Goal: Task Accomplishment & Management: Complete application form

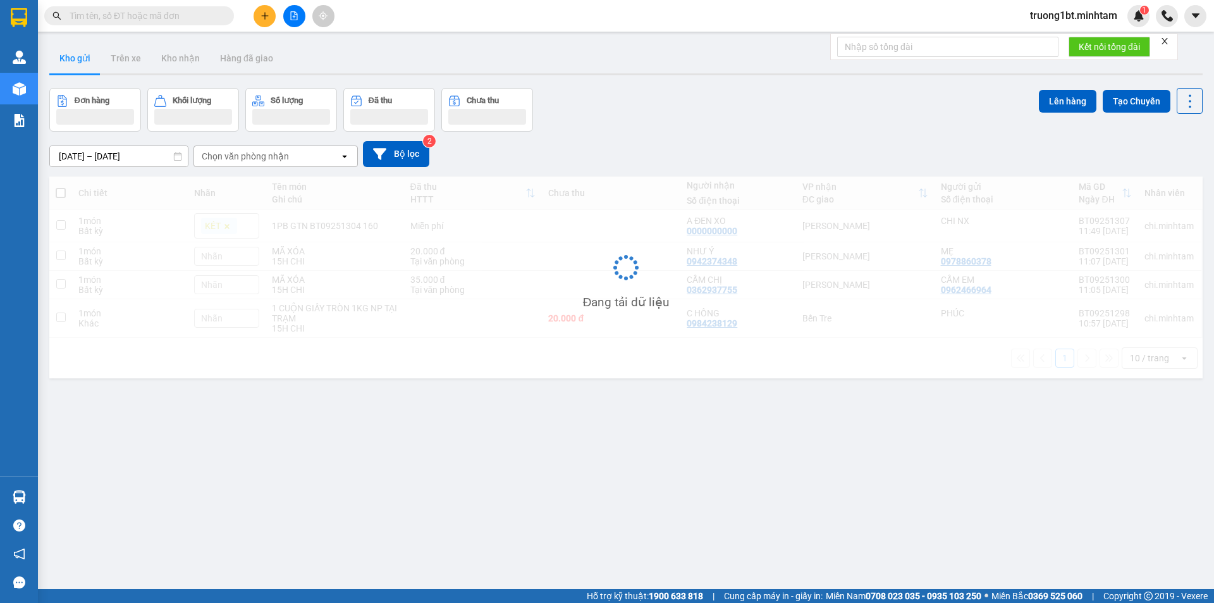
click at [99, 9] on input "text" at bounding box center [144, 16] width 149 height 14
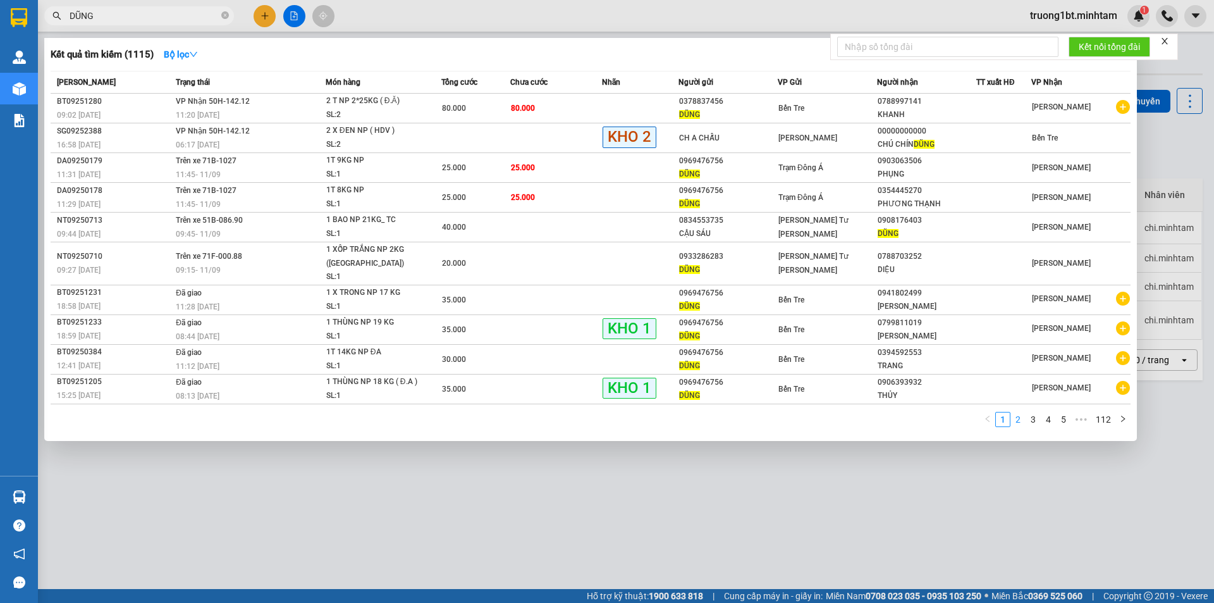
click at [1023, 412] on link "2" at bounding box center [1018, 419] width 14 height 14
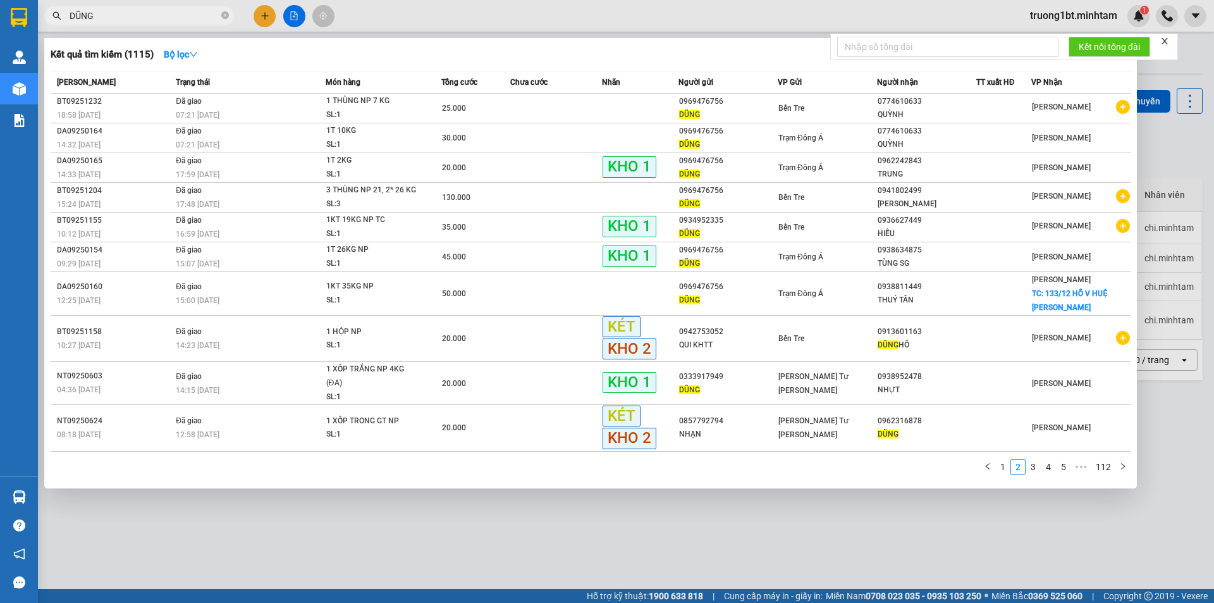
drag, startPoint x: 123, startPoint y: 13, endPoint x: 50, endPoint y: 23, distance: 73.4
click at [49, 23] on span "DŨNG" at bounding box center [139, 15] width 190 height 19
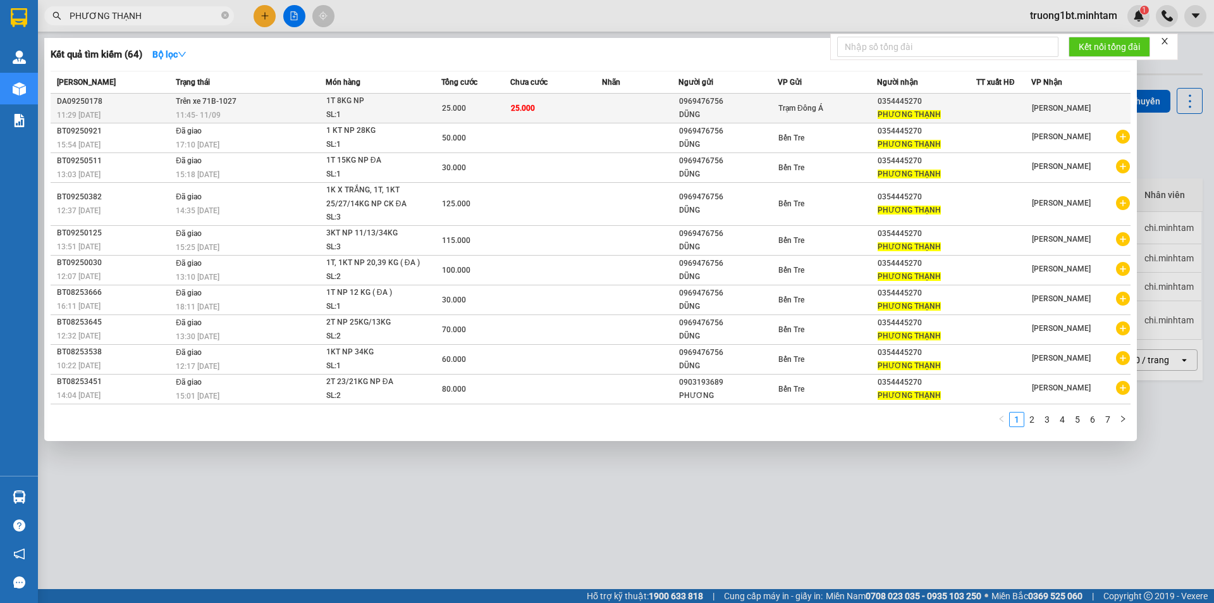
type input "PHƯƠNG THẠNH"
click at [554, 115] on td "25.000" at bounding box center [556, 109] width 92 height 30
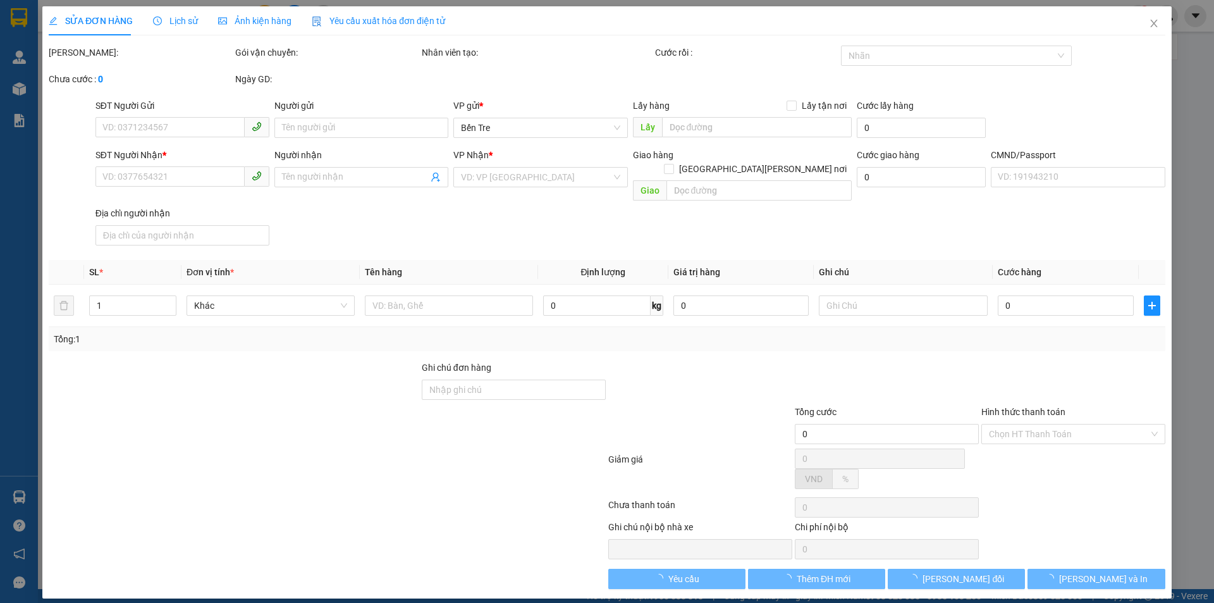
type input "0969476756"
type input "DŨNG"
type input "0354445270"
type input "PHƯƠNG THẠNH"
type input "25.000"
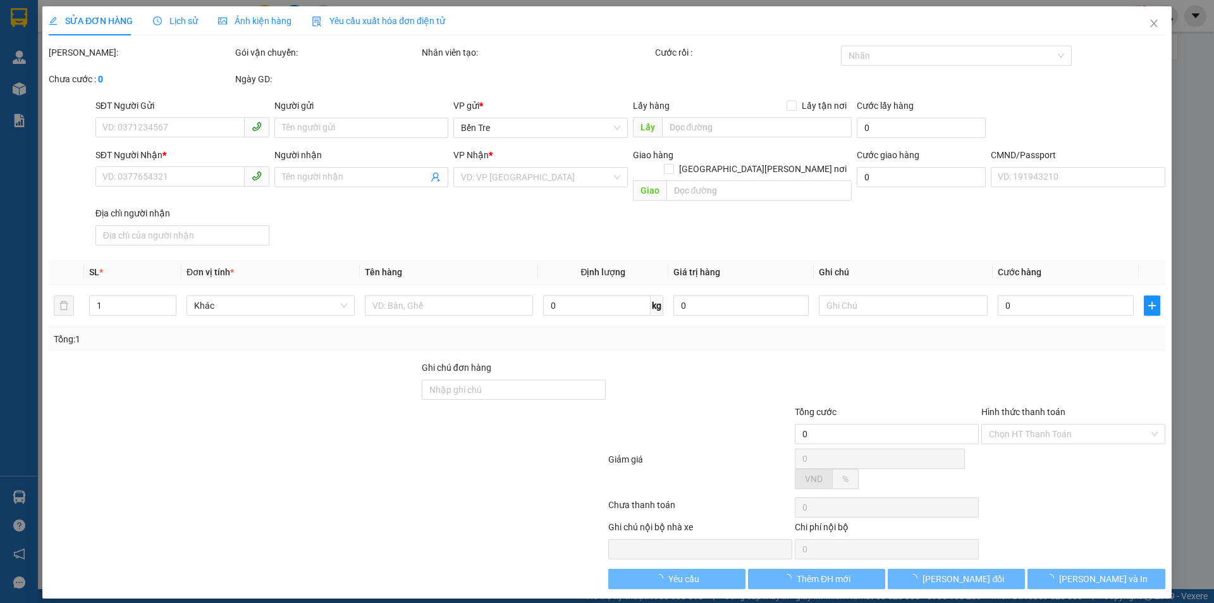
type input "25.000"
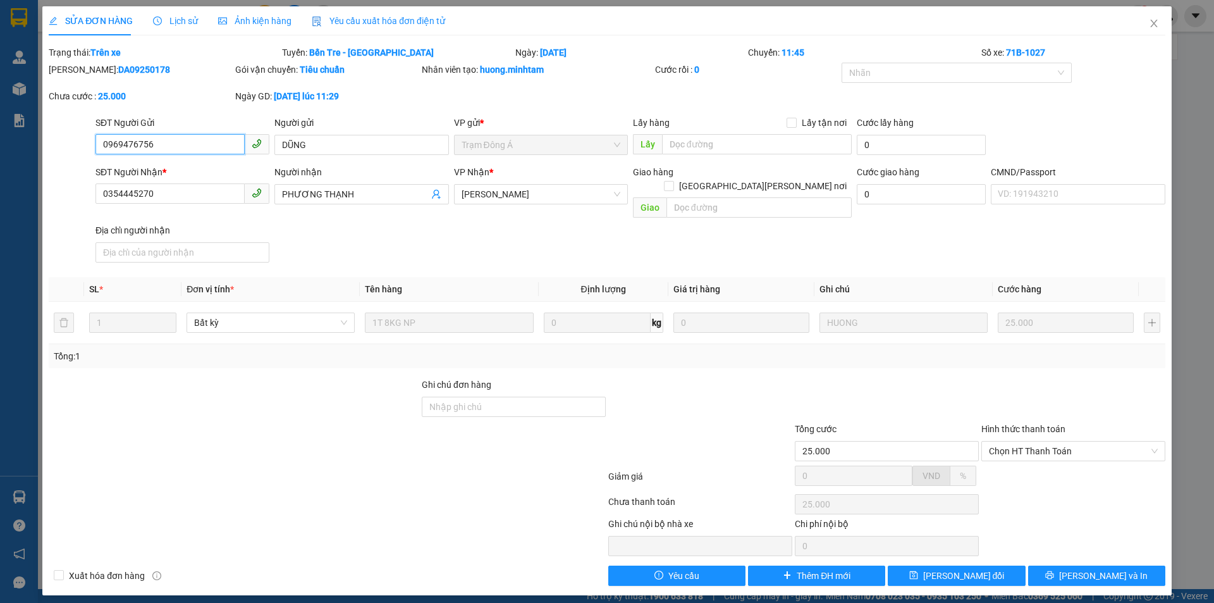
click at [176, 141] on input "0969476756" at bounding box center [170, 144] width 149 height 20
drag, startPoint x: 1153, startPoint y: 19, endPoint x: 23, endPoint y: 134, distance: 1135.5
click at [1151, 20] on icon "close" at bounding box center [1154, 23] width 10 height 10
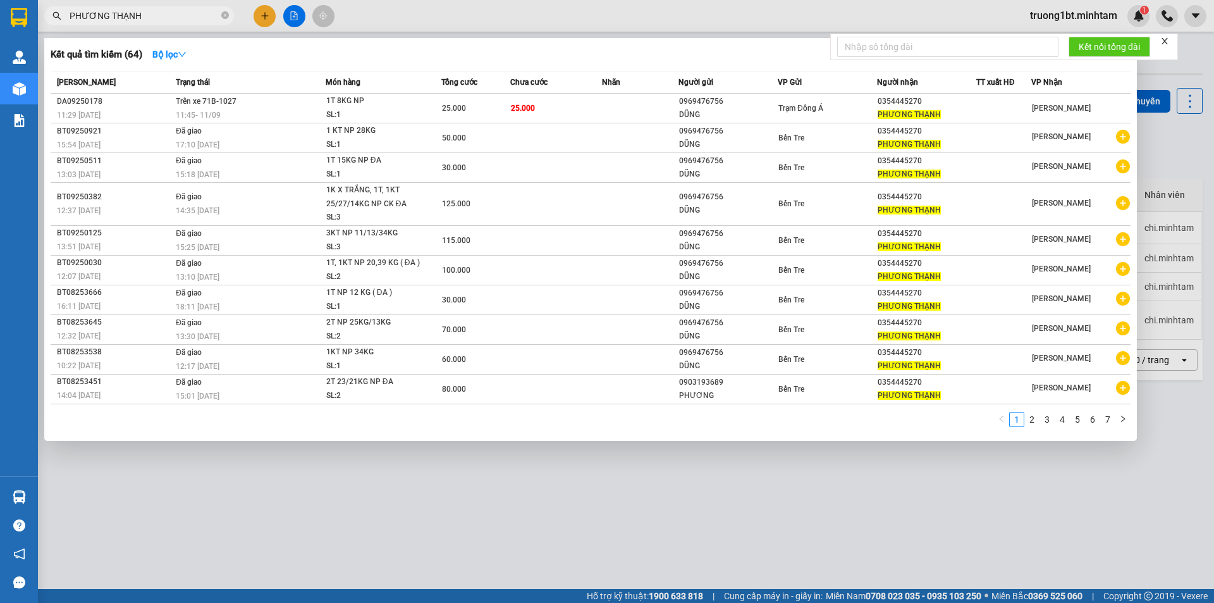
click at [163, 17] on input "PHƯƠNG THẠNH" at bounding box center [144, 16] width 149 height 14
click at [224, 14] on icon "close-circle" at bounding box center [225, 15] width 8 height 8
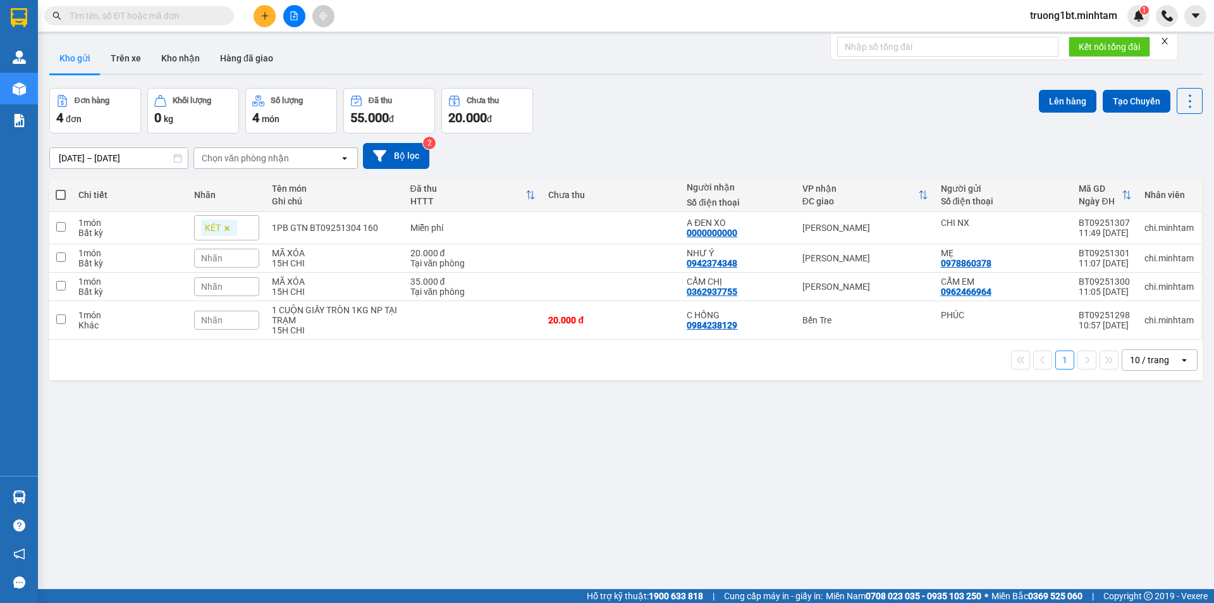
click at [209, 14] on input "text" at bounding box center [144, 16] width 149 height 14
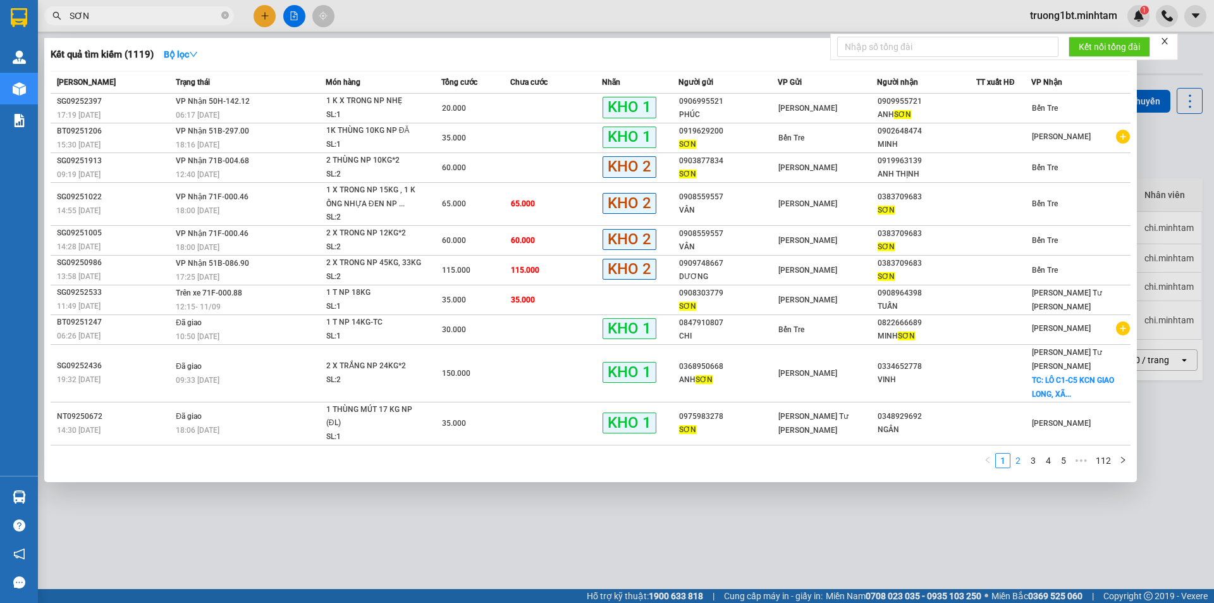
type input "SƠN"
click at [1023, 454] on link "2" at bounding box center [1018, 461] width 14 height 14
click at [1034, 454] on link "3" at bounding box center [1034, 461] width 14 height 14
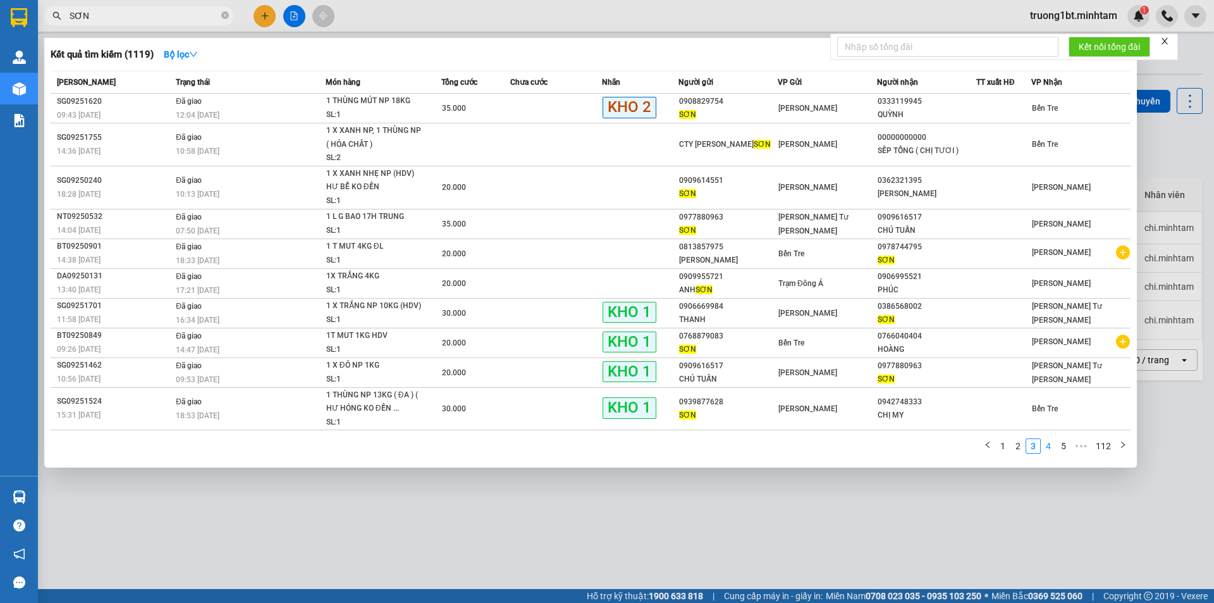
click at [1054, 446] on link "4" at bounding box center [1049, 446] width 14 height 14
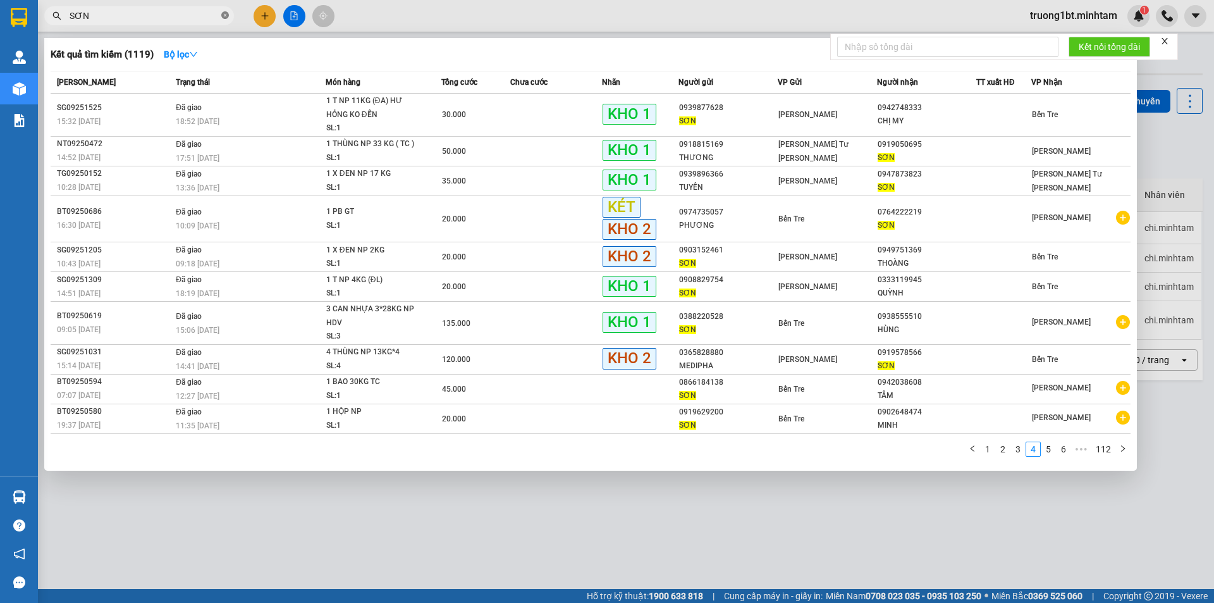
click at [221, 17] on icon "close-circle" at bounding box center [225, 15] width 8 height 8
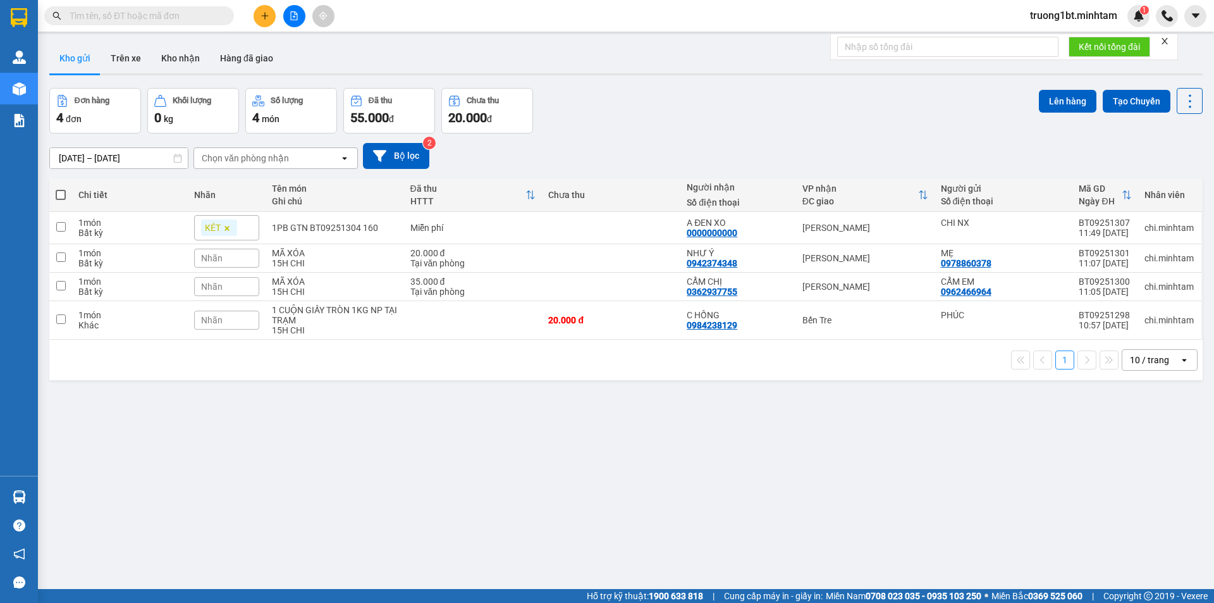
click at [193, 16] on input "text" at bounding box center [144, 16] width 149 height 14
paste input "0969476756"
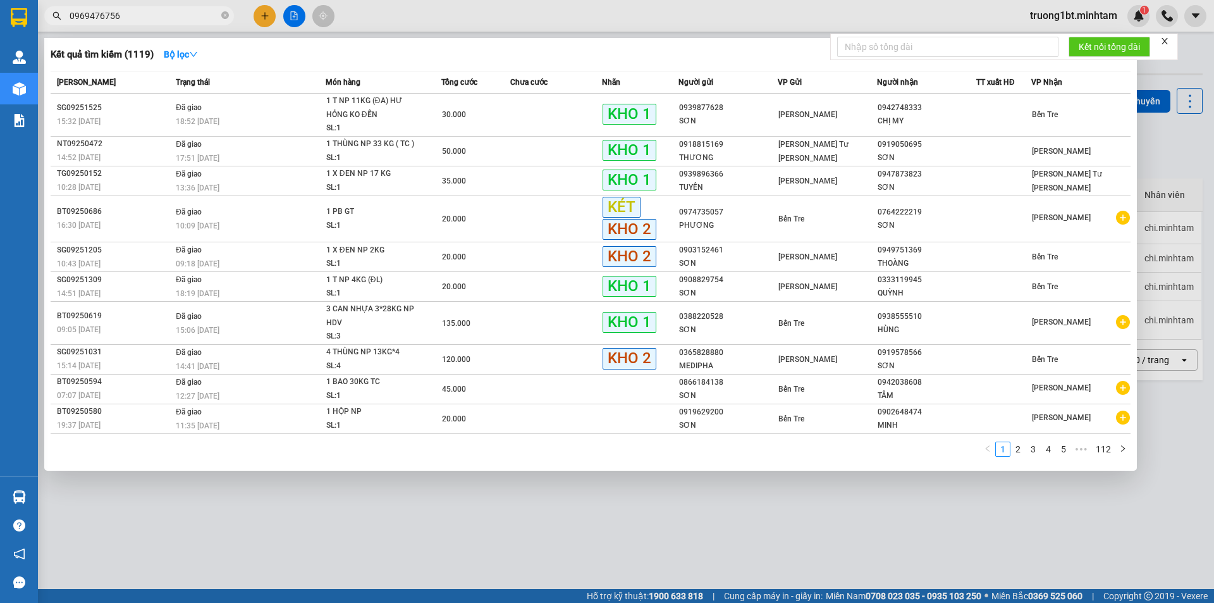
click at [190, 16] on input "0969476756" at bounding box center [144, 16] width 149 height 14
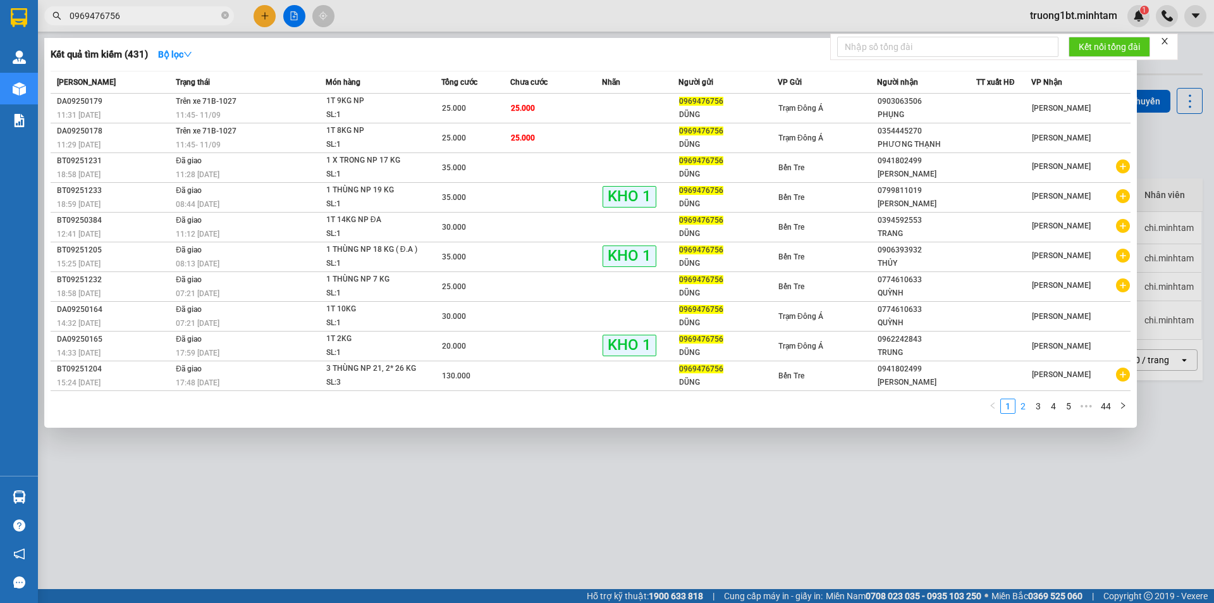
type input "0969476756"
click at [1022, 406] on link "2" at bounding box center [1023, 406] width 14 height 14
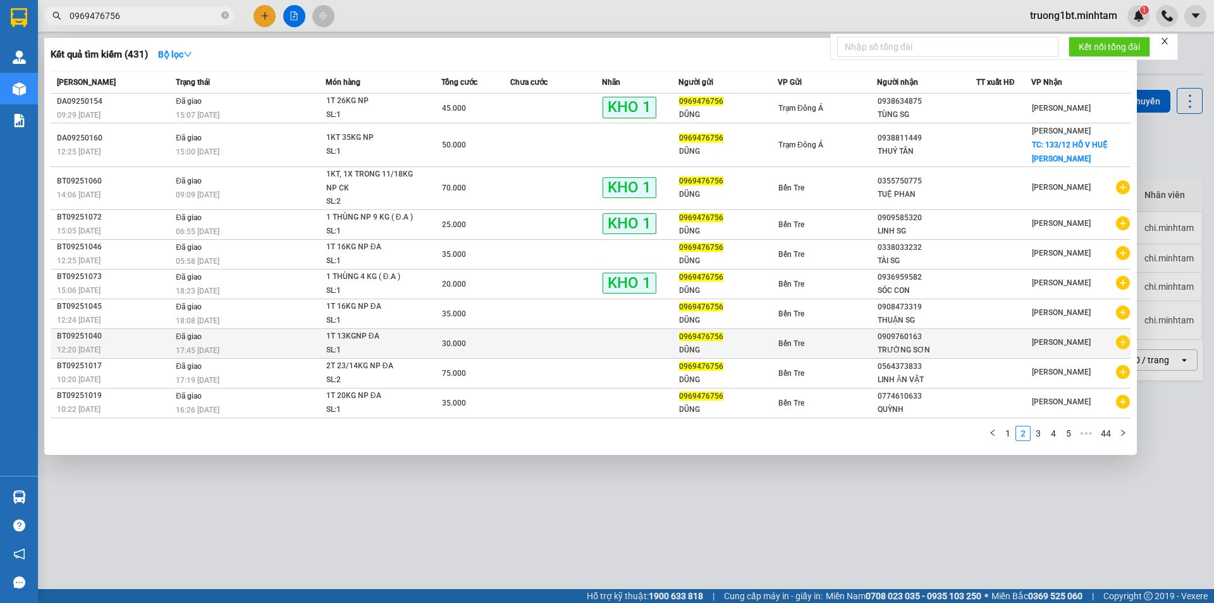
click at [841, 350] on div "Bến Tre" at bounding box center [828, 343] width 98 height 14
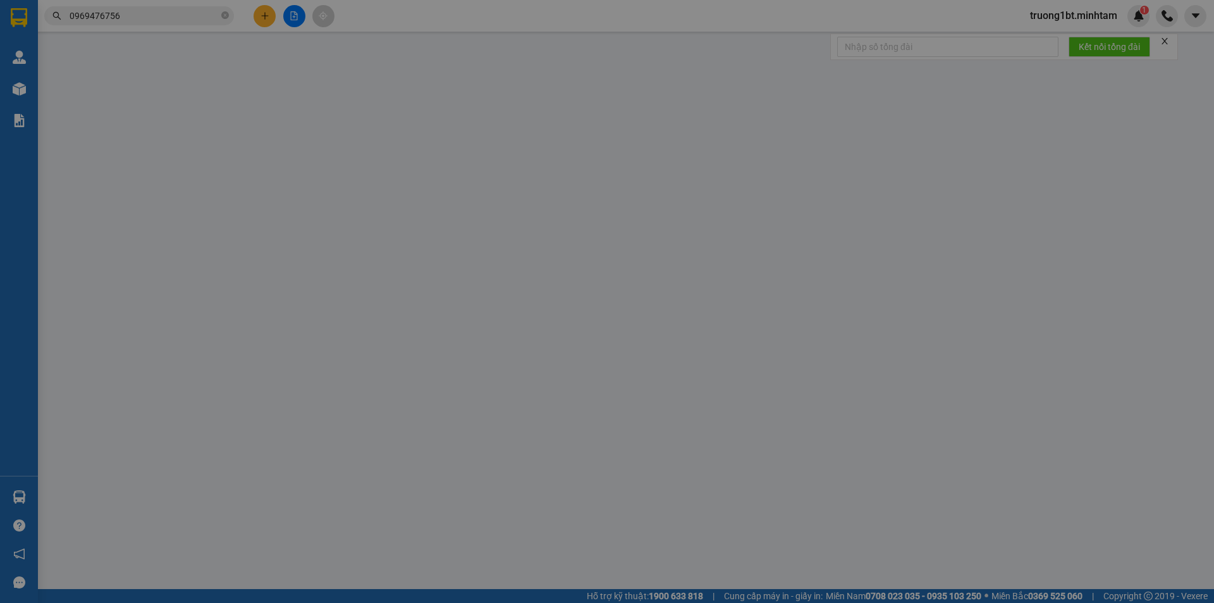
type input "0969476756"
type input "DŨNG"
type input "0909760163"
type input "TRƯỜNG SƠN"
type input "R"
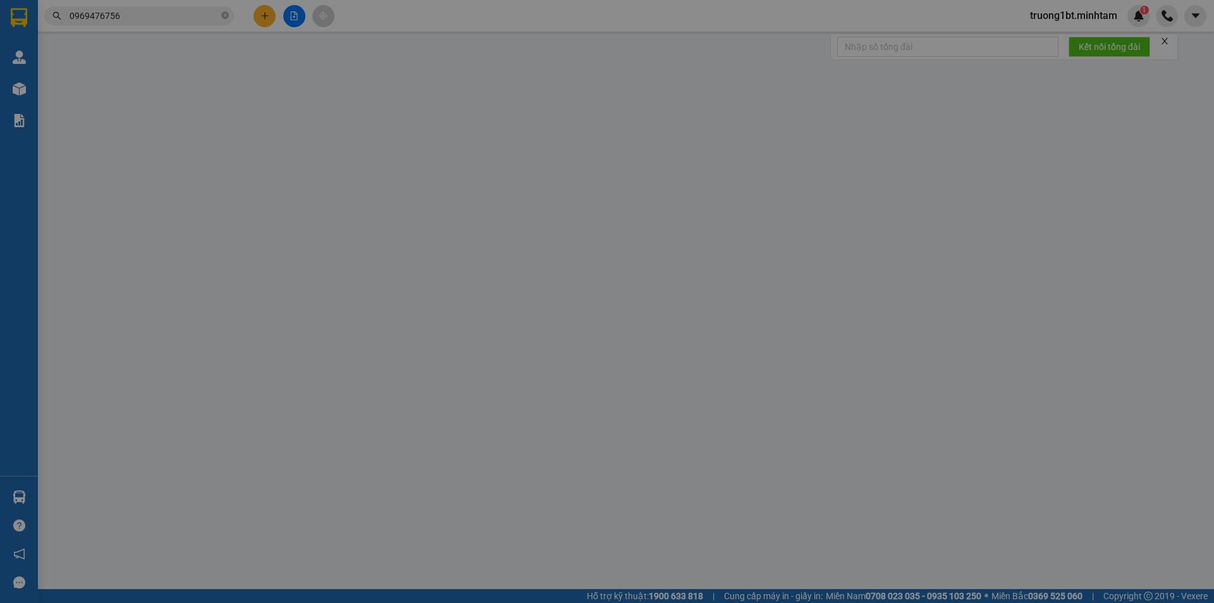
type input "30.000"
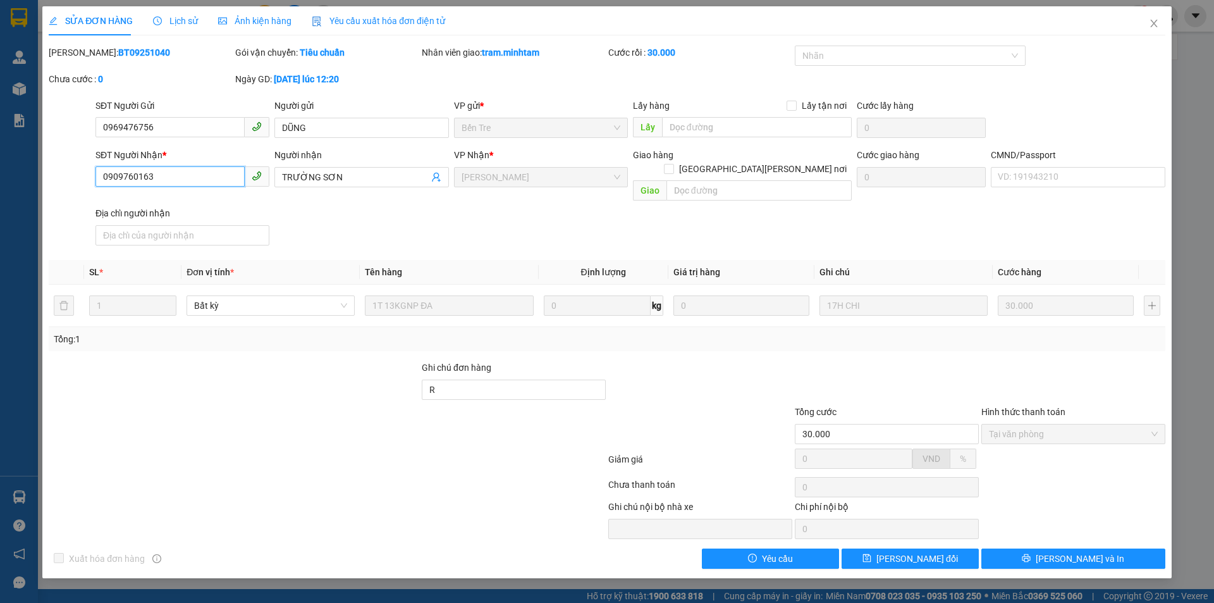
click at [175, 179] on input "0909760163" at bounding box center [170, 176] width 149 height 20
click at [188, 132] on input "0969476756" at bounding box center [170, 127] width 149 height 20
click at [1152, 20] on icon "close" at bounding box center [1154, 23] width 10 height 10
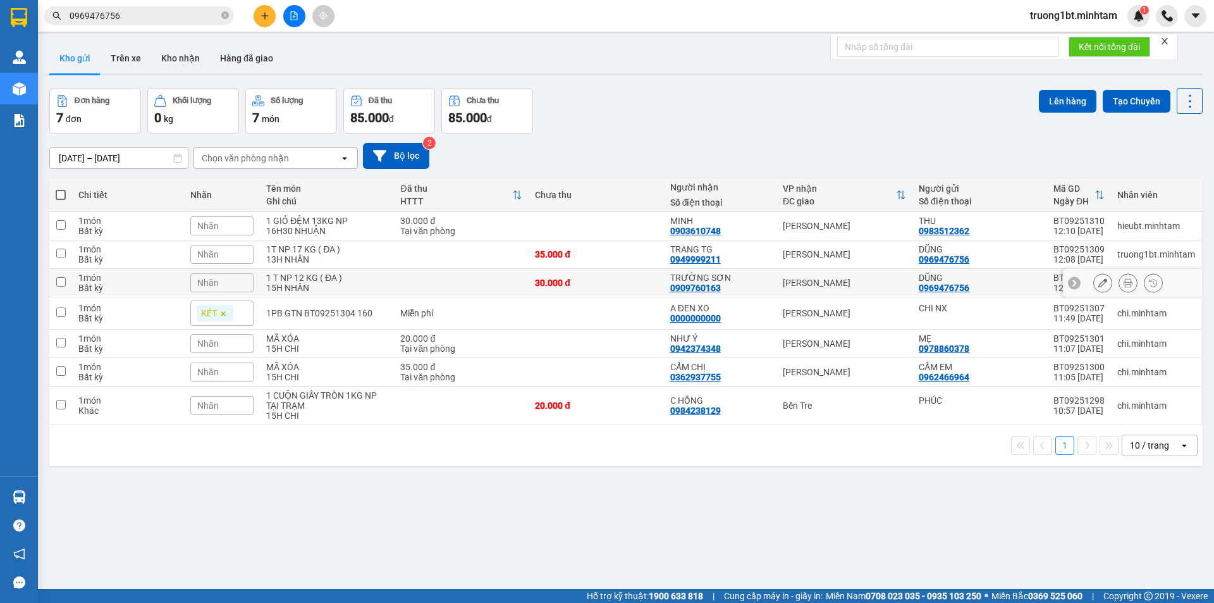
click at [61, 281] on input "checkbox" at bounding box center [60, 281] width 9 height 9
checkbox input "true"
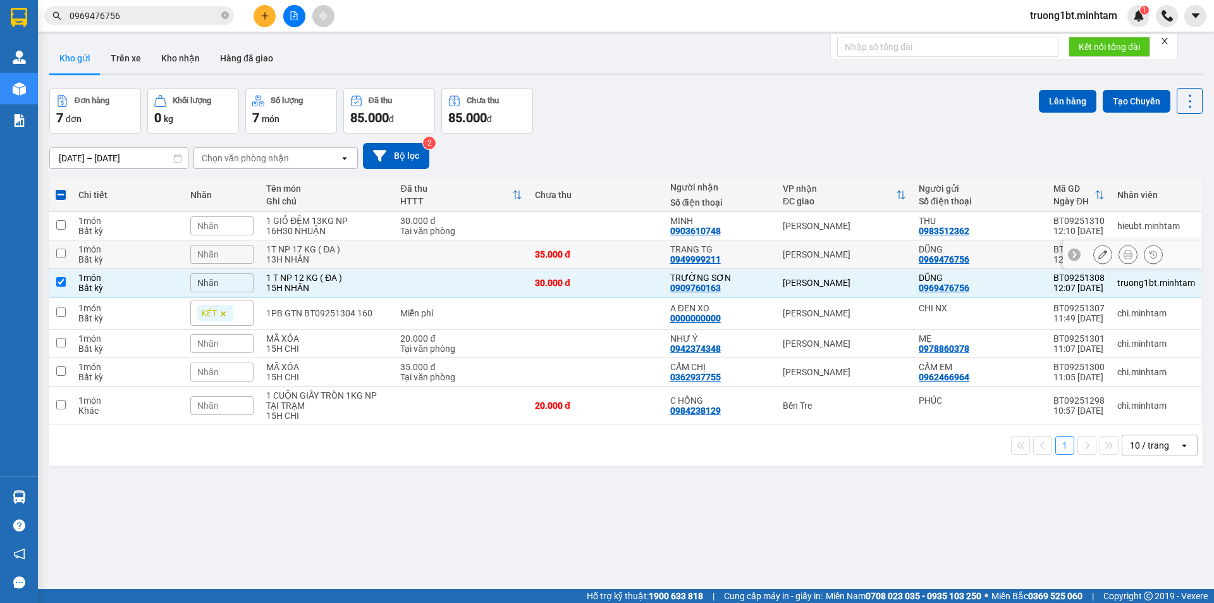
click at [59, 257] on input "checkbox" at bounding box center [60, 253] width 9 height 9
checkbox input "true"
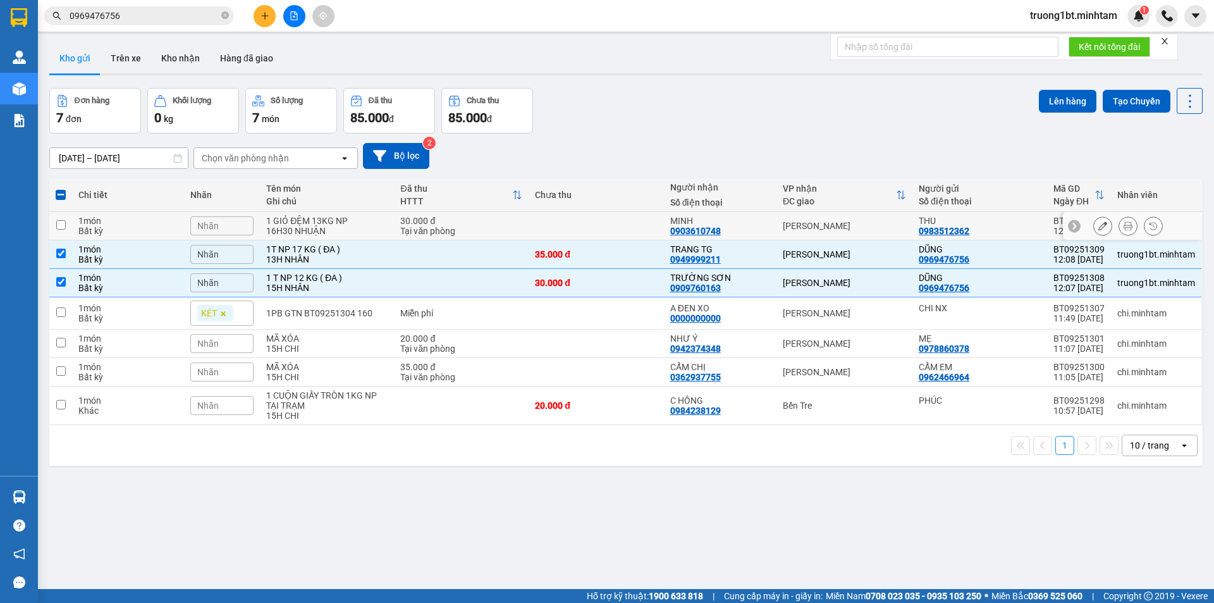
click at [60, 228] on input "checkbox" at bounding box center [60, 224] width 9 height 9
checkbox input "true"
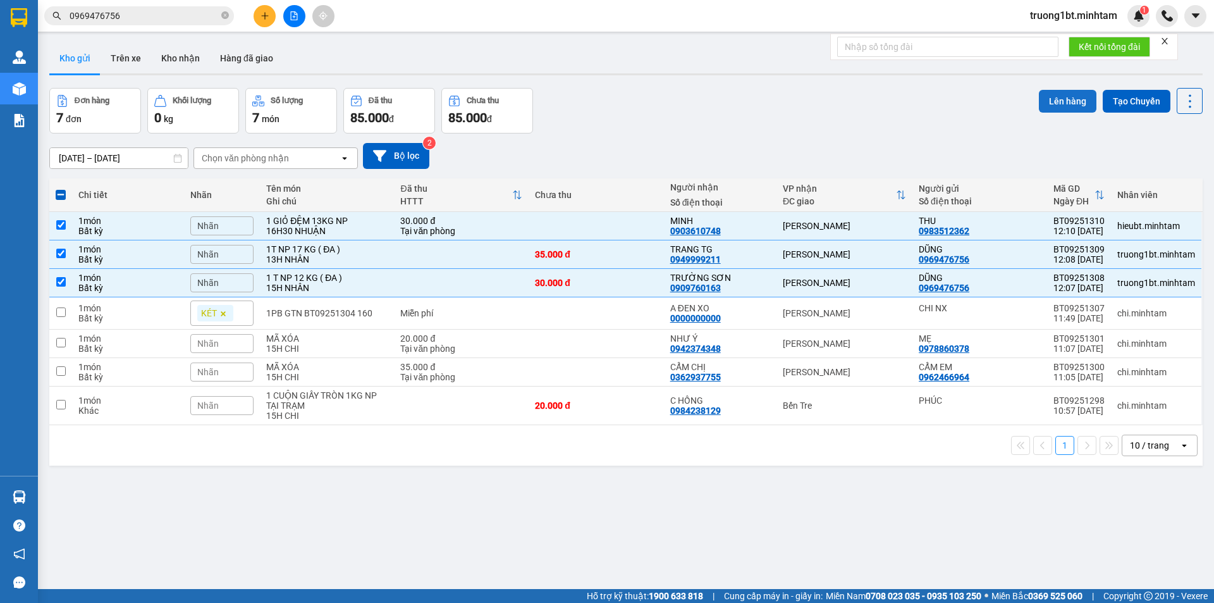
click at [1066, 101] on button "Lên hàng" at bounding box center [1068, 101] width 58 height 23
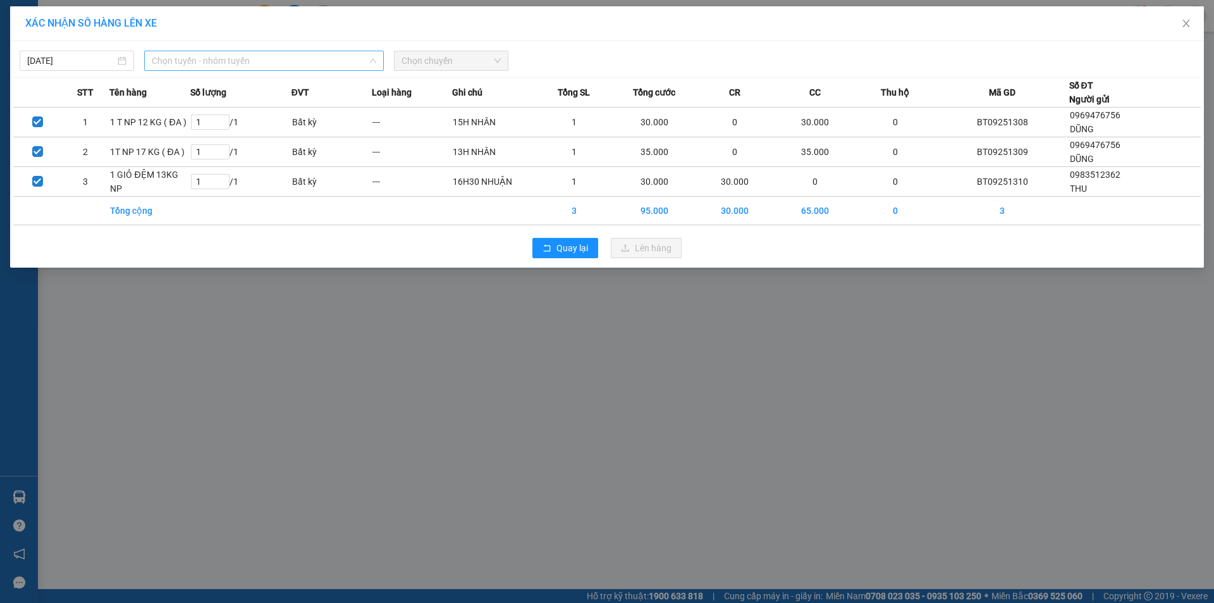
click at [242, 58] on span "Chọn tuyến - nhóm tuyến" at bounding box center [264, 60] width 225 height 19
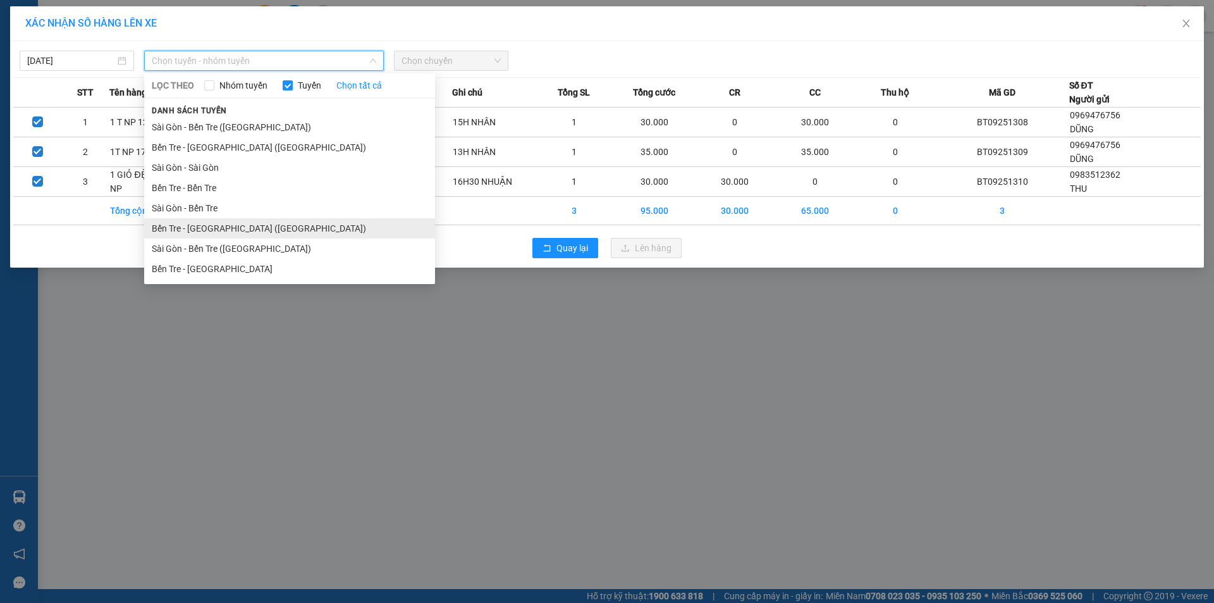
click at [212, 235] on li "Bến Tre - [GEOGRAPHIC_DATA] ([GEOGRAPHIC_DATA])" at bounding box center [289, 228] width 291 height 20
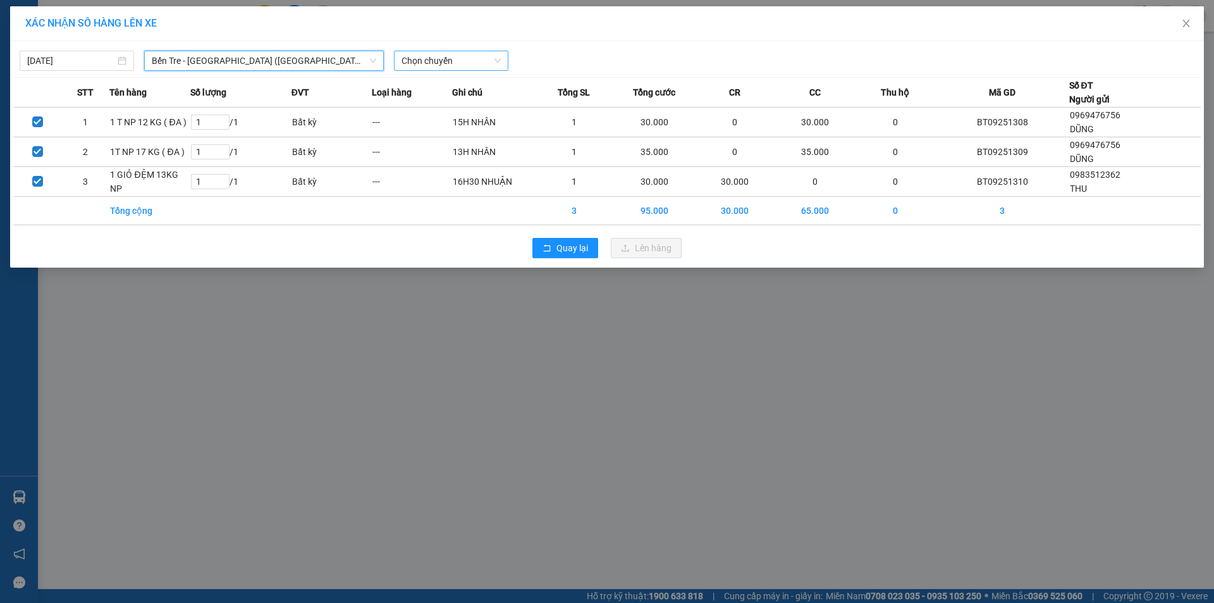
click at [464, 65] on span "Chọn chuyến" at bounding box center [451, 60] width 99 height 19
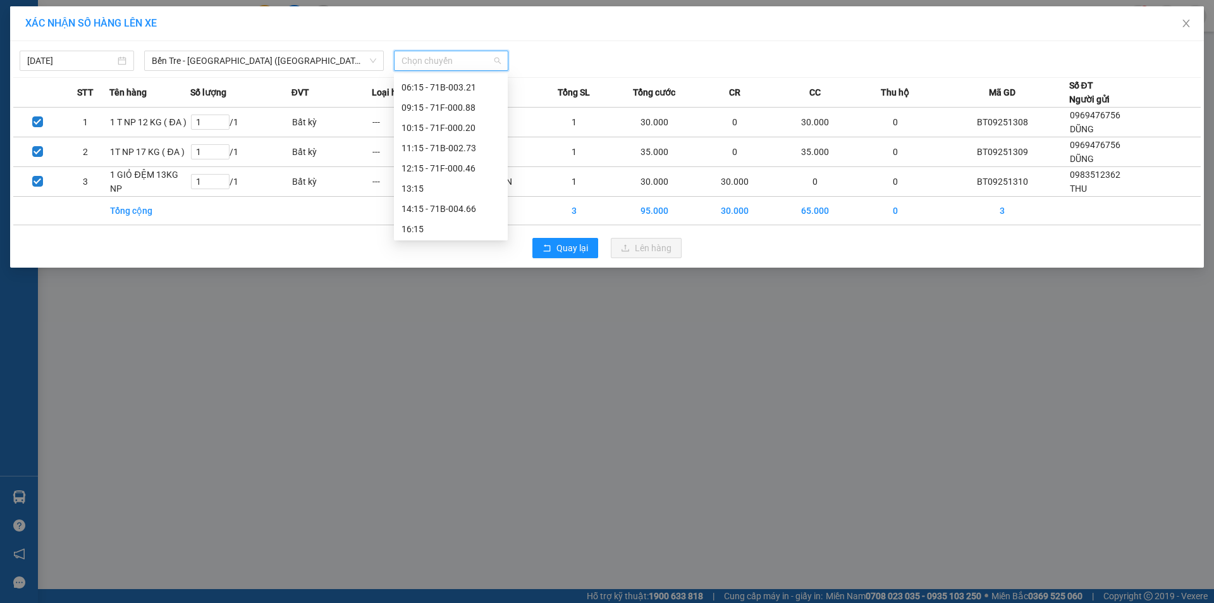
scroll to position [101, 0]
click at [451, 168] on div "12:15 - 71F-000.46" at bounding box center [451, 167] width 99 height 14
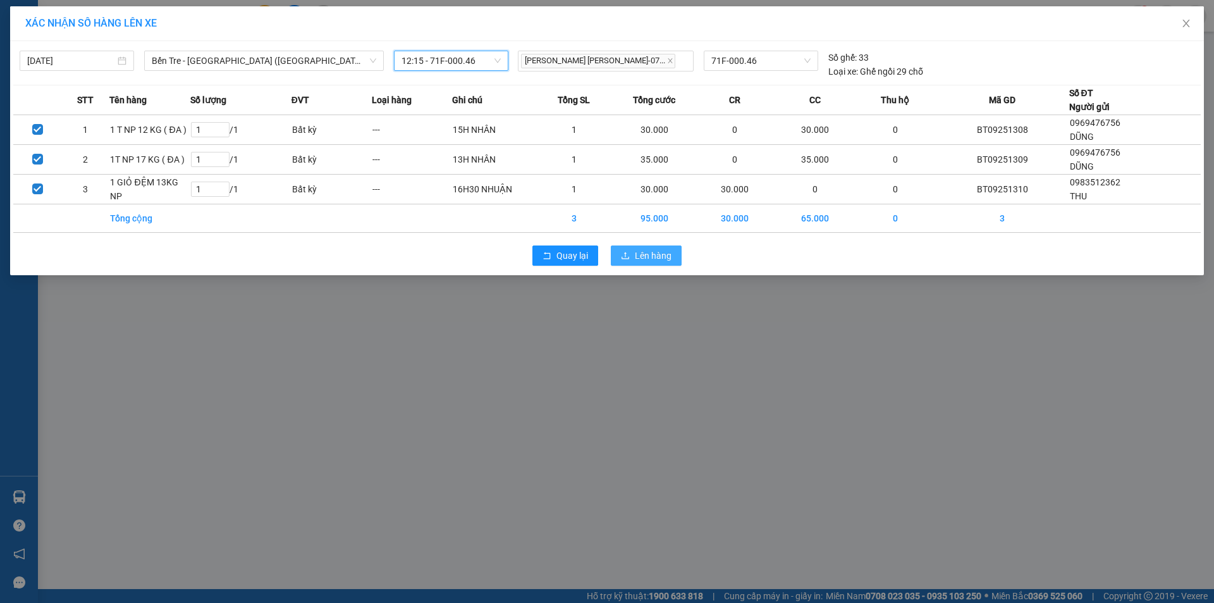
click at [658, 259] on span "Lên hàng" at bounding box center [653, 256] width 37 height 14
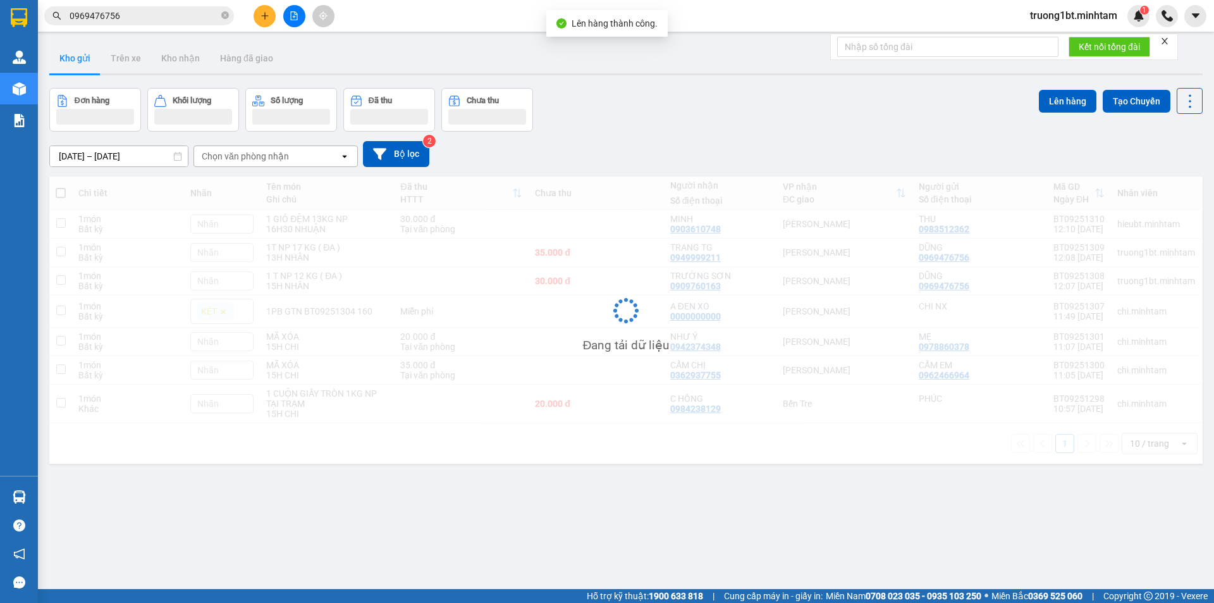
click at [290, 16] on icon "file-add" at bounding box center [294, 15] width 9 height 9
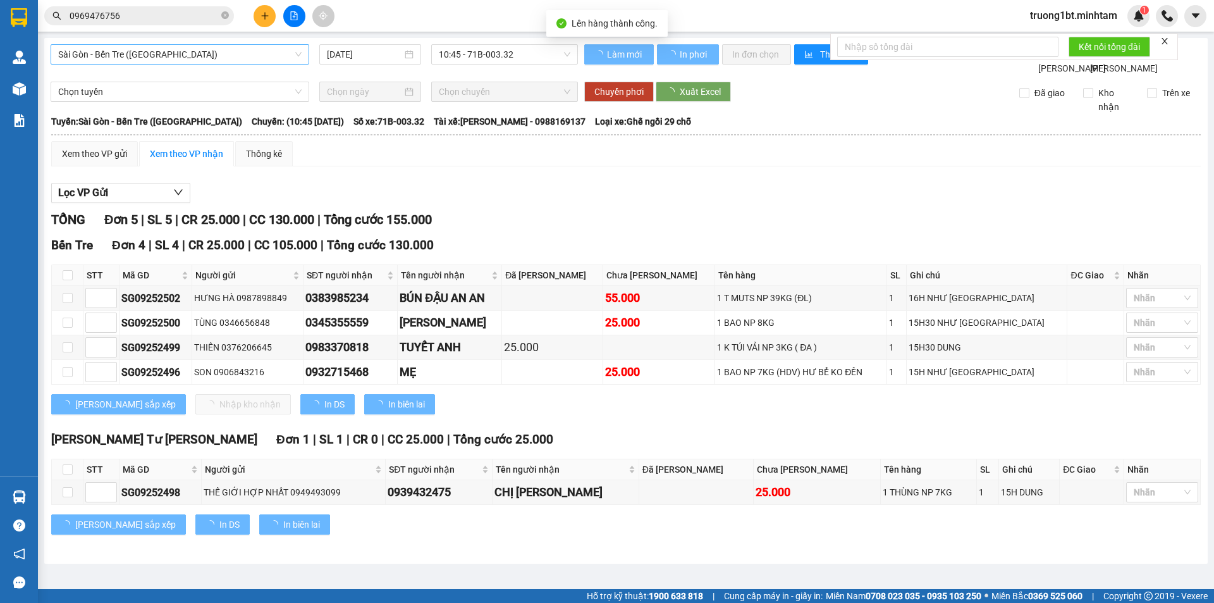
click at [269, 54] on span "Sài Gòn - Bến Tre ([GEOGRAPHIC_DATA])" at bounding box center [180, 54] width 244 height 19
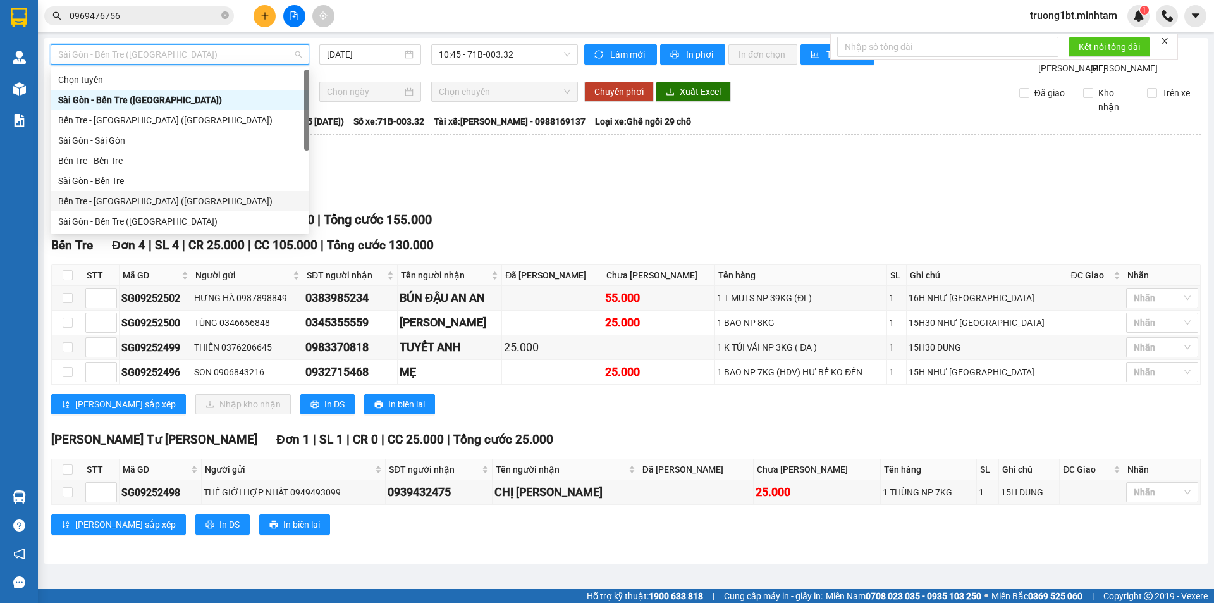
click at [133, 202] on div "Bến Tre - [GEOGRAPHIC_DATA] ([GEOGRAPHIC_DATA])" at bounding box center [180, 201] width 244 height 14
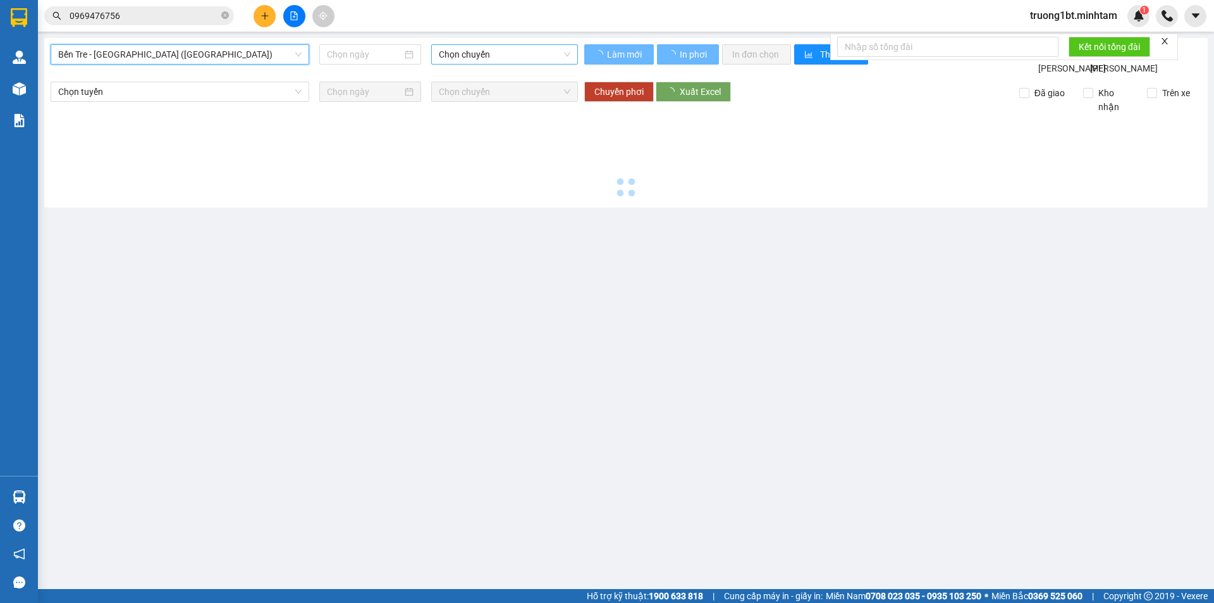
type input "[DATE]"
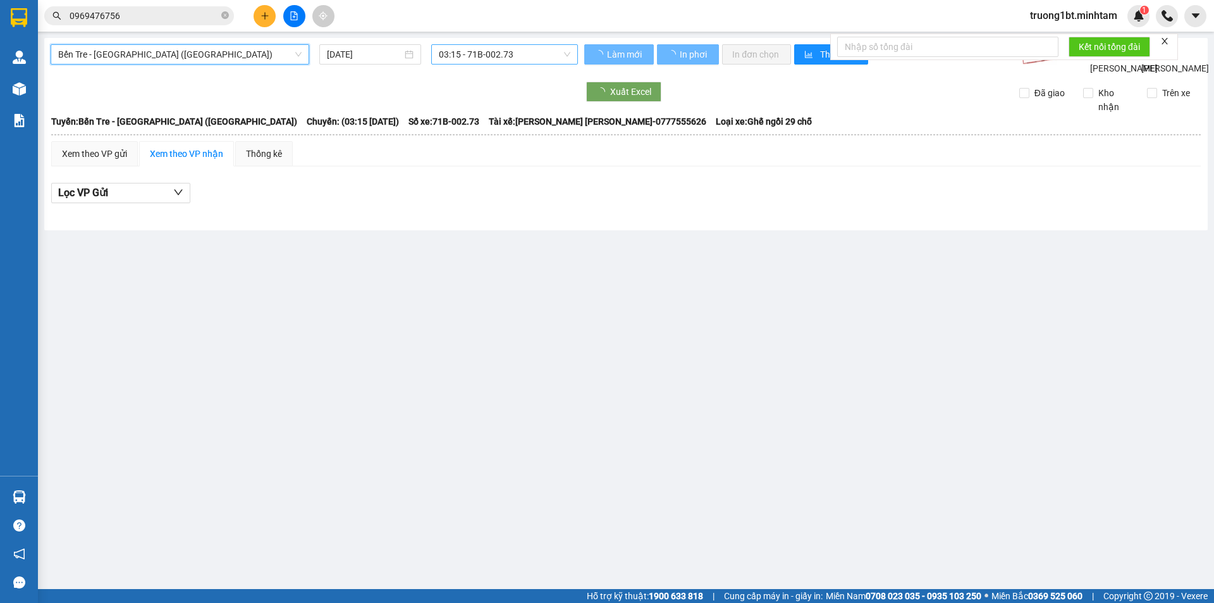
click at [532, 53] on span "03:15 - 71B-002.73" at bounding box center [505, 54] width 132 height 19
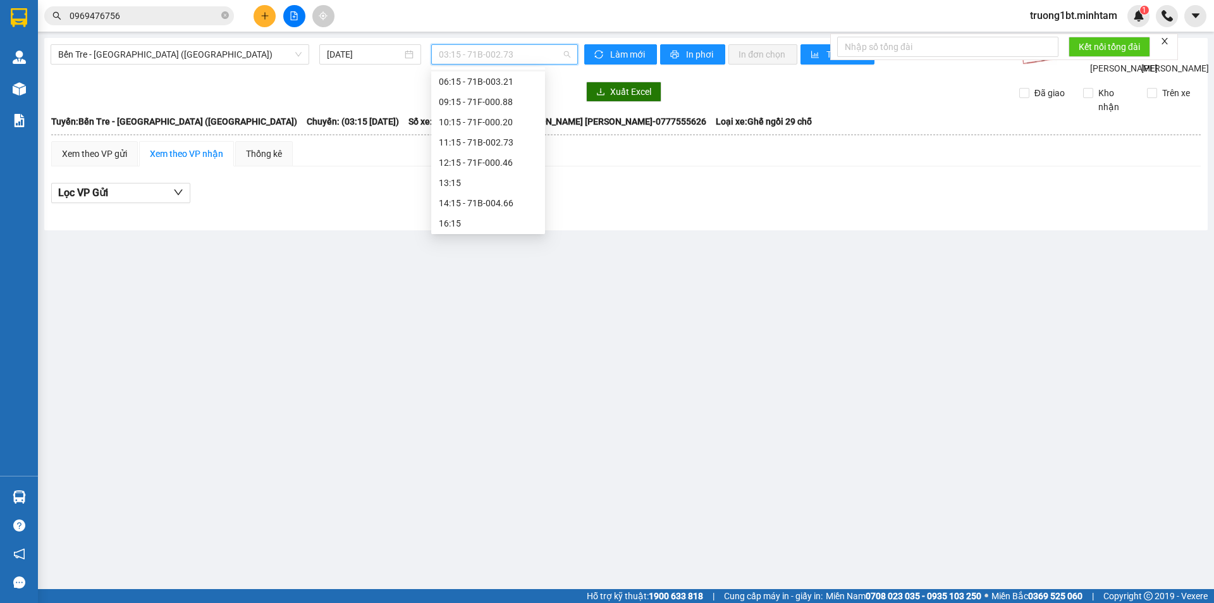
scroll to position [101, 0]
click at [503, 164] on div "12:15 - 71F-000.46" at bounding box center [488, 161] width 99 height 14
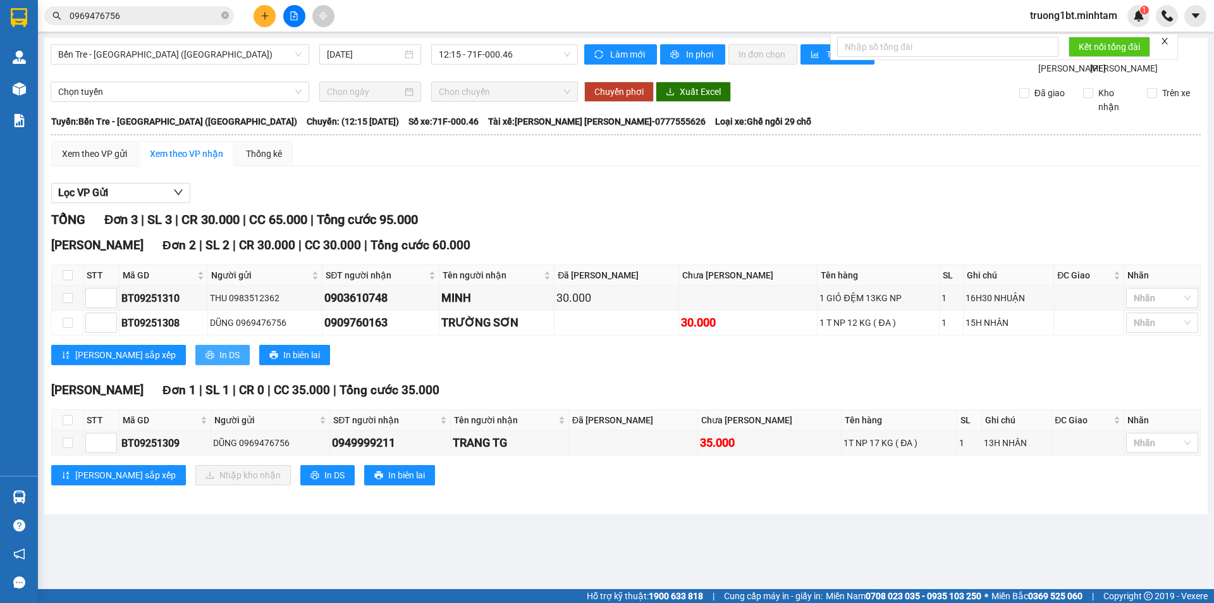
click at [195, 365] on button "In DS" at bounding box center [222, 355] width 54 height 20
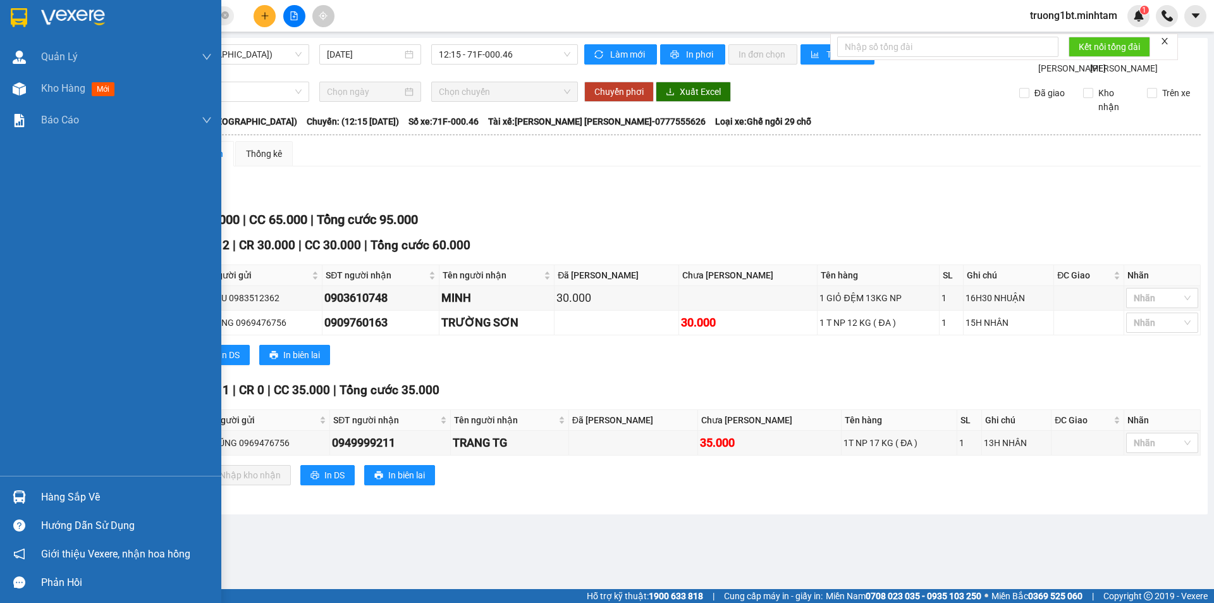
click at [26, 4] on div at bounding box center [110, 20] width 221 height 41
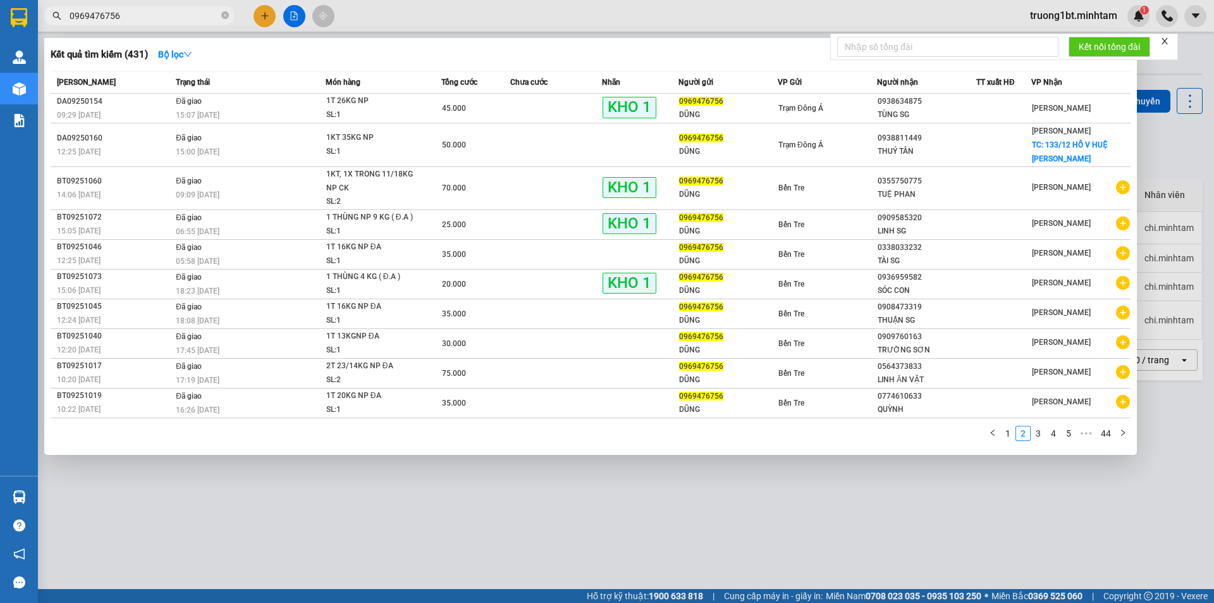
click at [152, 19] on input "0969476756" at bounding box center [144, 16] width 149 height 14
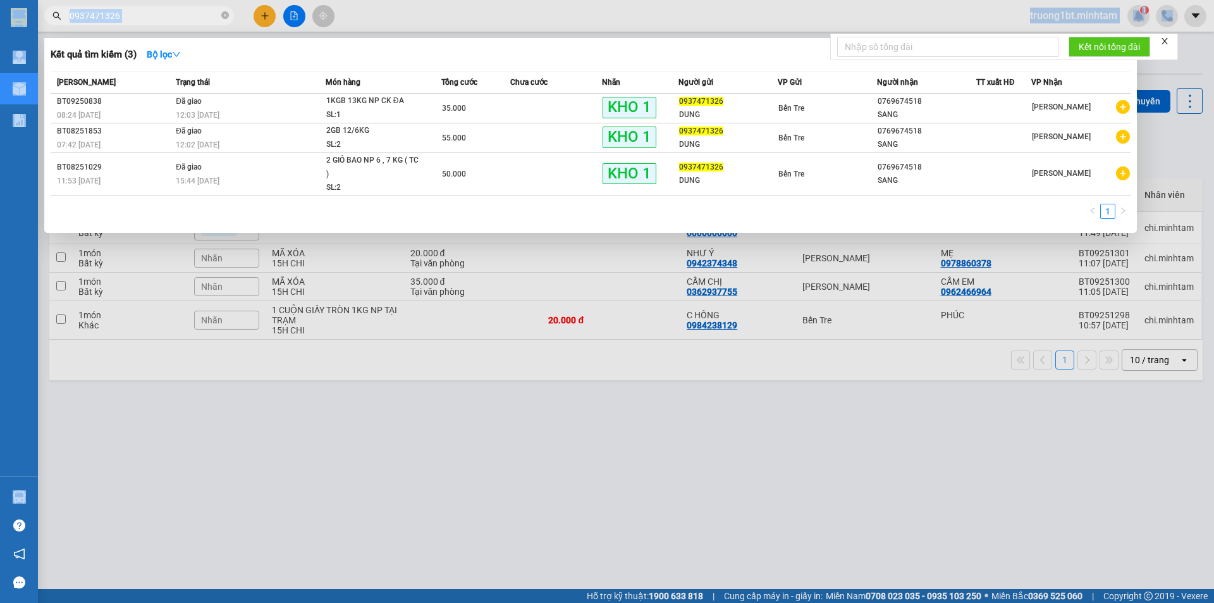
drag, startPoint x: 146, startPoint y: 7, endPoint x: 0, endPoint y: -3, distance: 146.4
click at [0, 0] on html "Kết quả [PERSON_NAME] ( 3 ) Bộ lọc Mã ĐH Trạng thái Món hàng Tổng [PERSON_NAME]…" at bounding box center [607, 301] width 1214 height 603
click at [182, 15] on input "0937471326" at bounding box center [144, 16] width 149 height 14
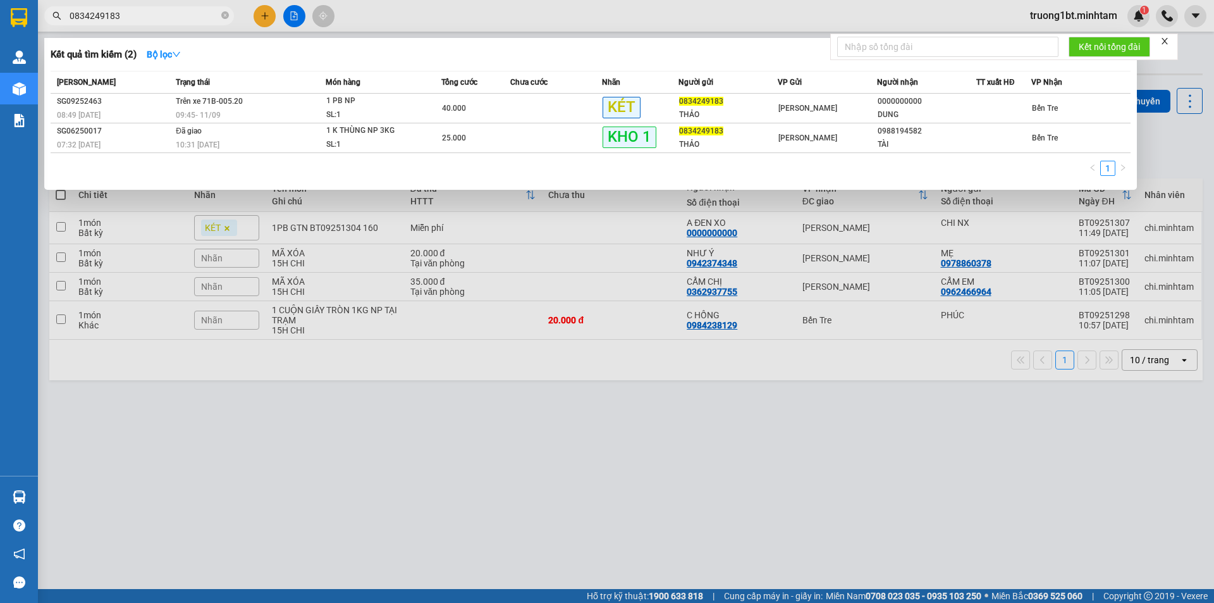
type input "0834249183"
click at [226, 15] on icon "close-circle" at bounding box center [225, 15] width 8 height 8
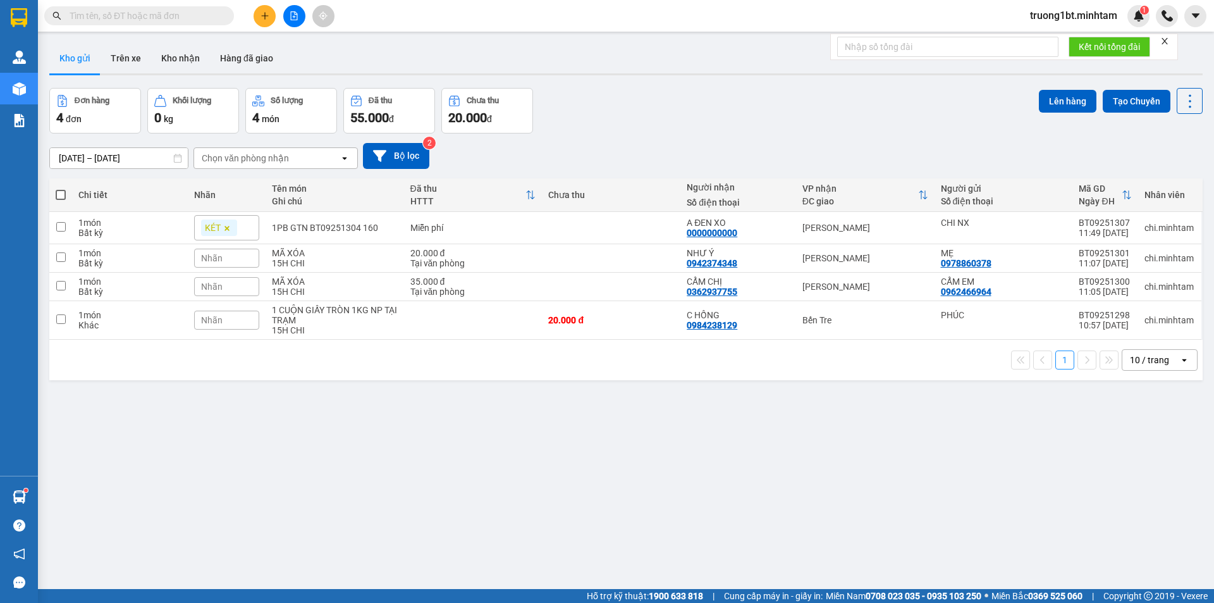
click at [196, 18] on input "text" at bounding box center [144, 16] width 149 height 14
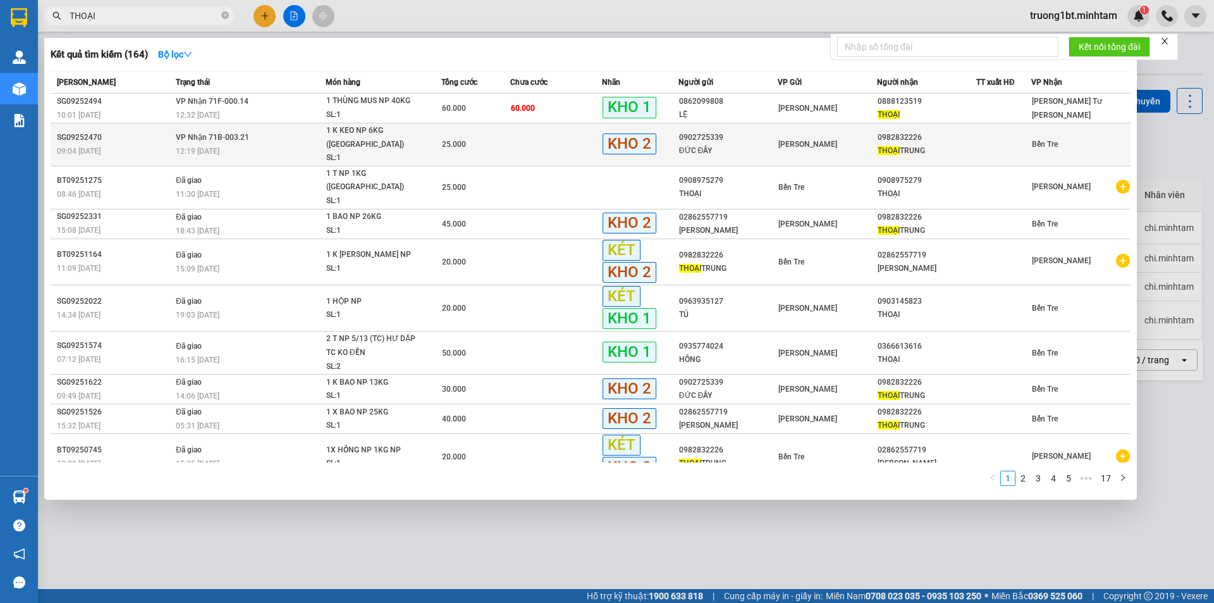
type input "THOẠI"
click at [235, 136] on span "[PERSON_NAME] 71B-003.21" at bounding box center [212, 137] width 73 height 10
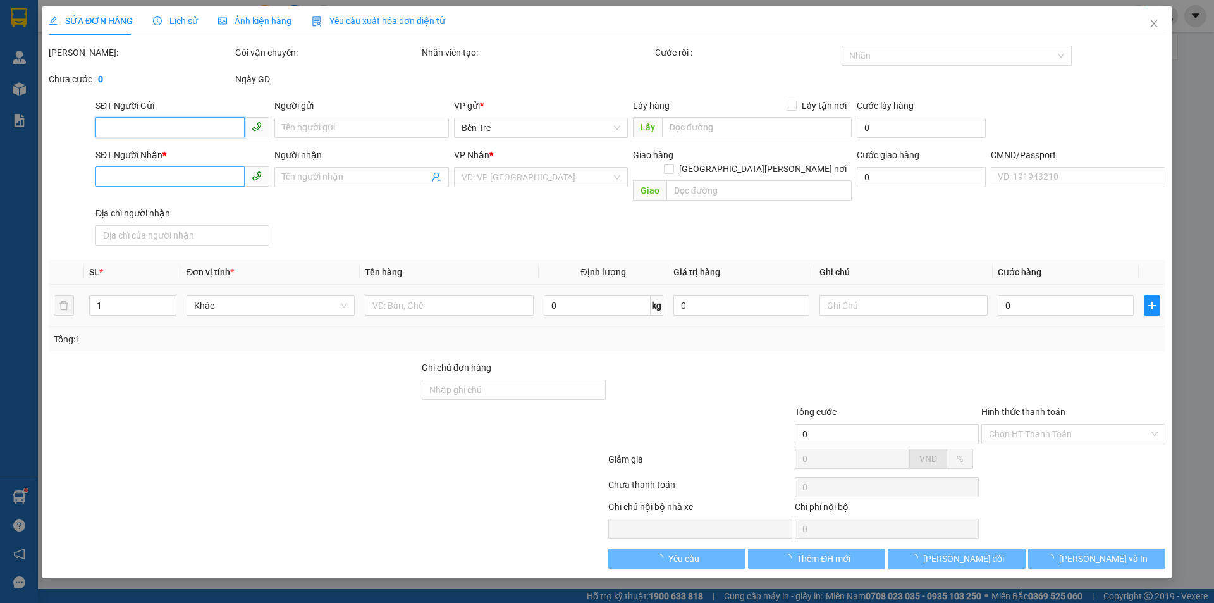
type input "0902725339"
type input "ĐỨC ĐẦY"
type input "0982832226"
type input "THOẠI TRUNG"
type input "25.000"
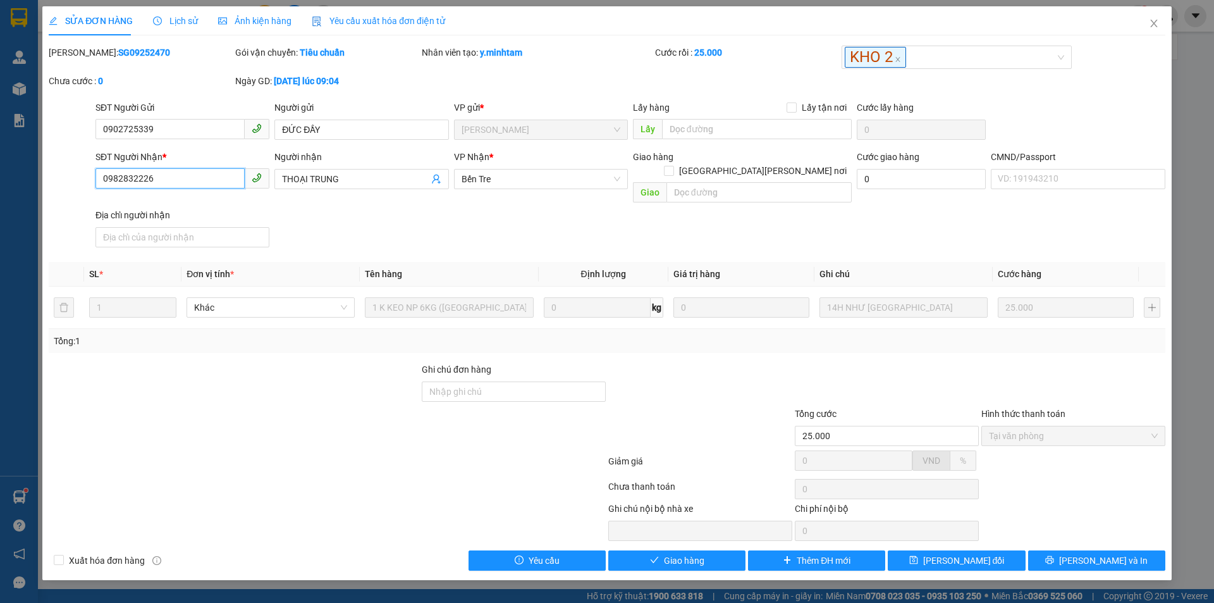
drag, startPoint x: 176, startPoint y: 174, endPoint x: 13, endPoint y: 185, distance: 164.2
click at [13, 185] on div "SỬA ĐƠN HÀNG Lịch sử [PERSON_NAME] hàng Yêu cầu xuất [PERSON_NAME] điện tử Tota…" at bounding box center [607, 301] width 1214 height 603
click at [1156, 24] on icon "close" at bounding box center [1154, 23] width 10 height 10
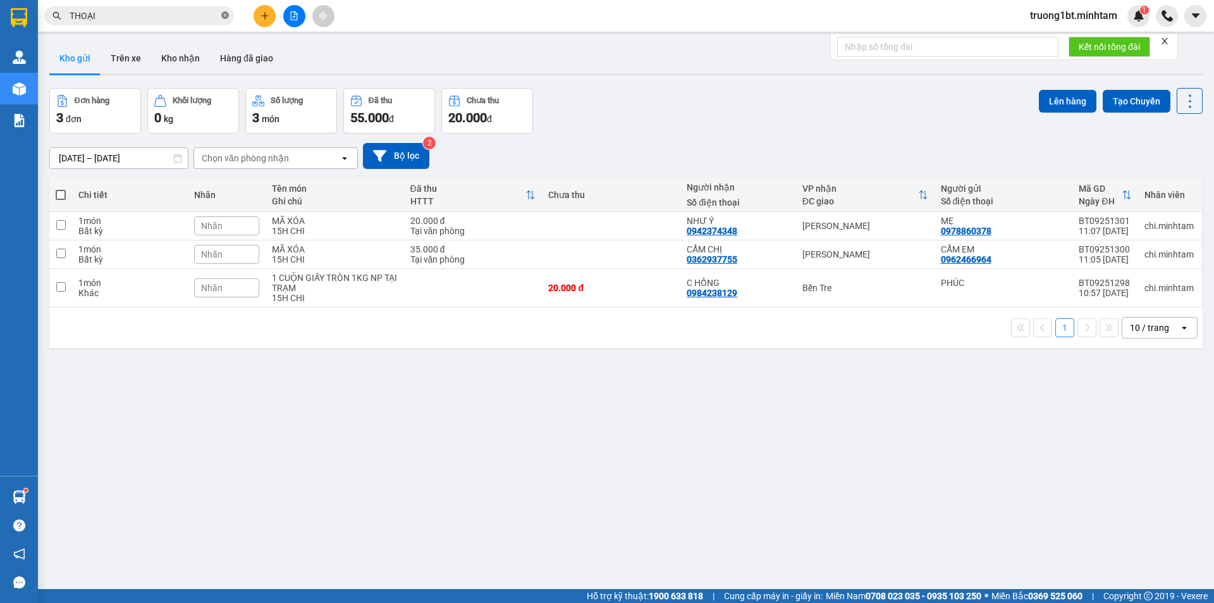
click at [222, 16] on icon "close-circle" at bounding box center [225, 15] width 8 height 8
click at [213, 17] on input "text" at bounding box center [144, 16] width 149 height 14
paste input "0982832226"
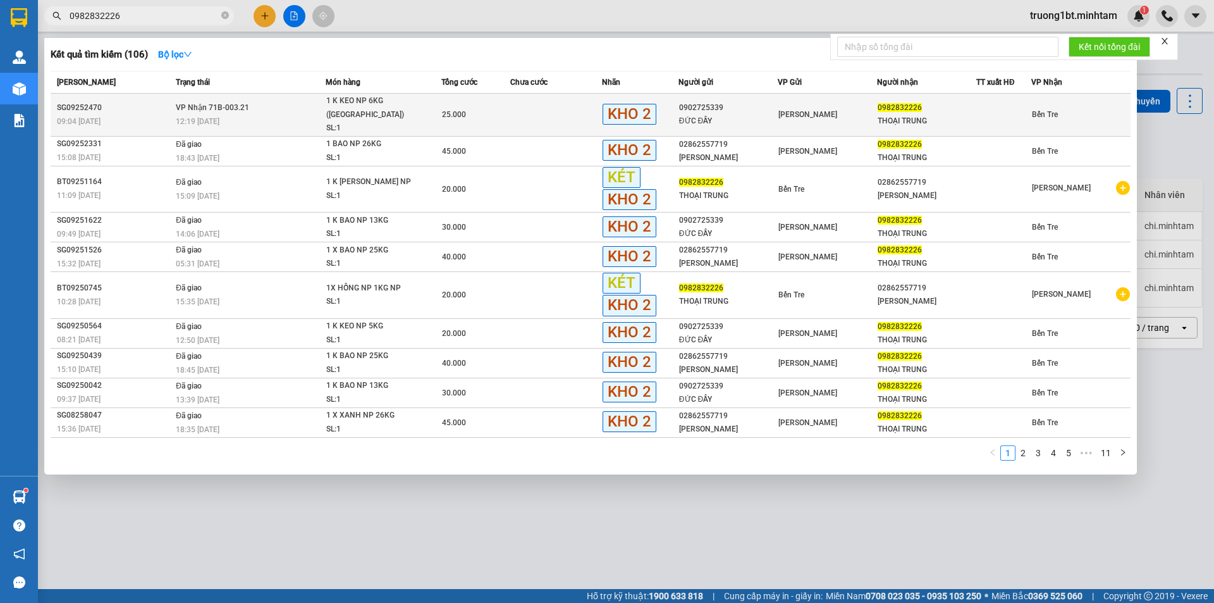
type input "0982832226"
click at [426, 106] on span "1 K KEO NP 6KG ([GEOGRAPHIC_DATA]) SL: 1" at bounding box center [383, 114] width 115 height 41
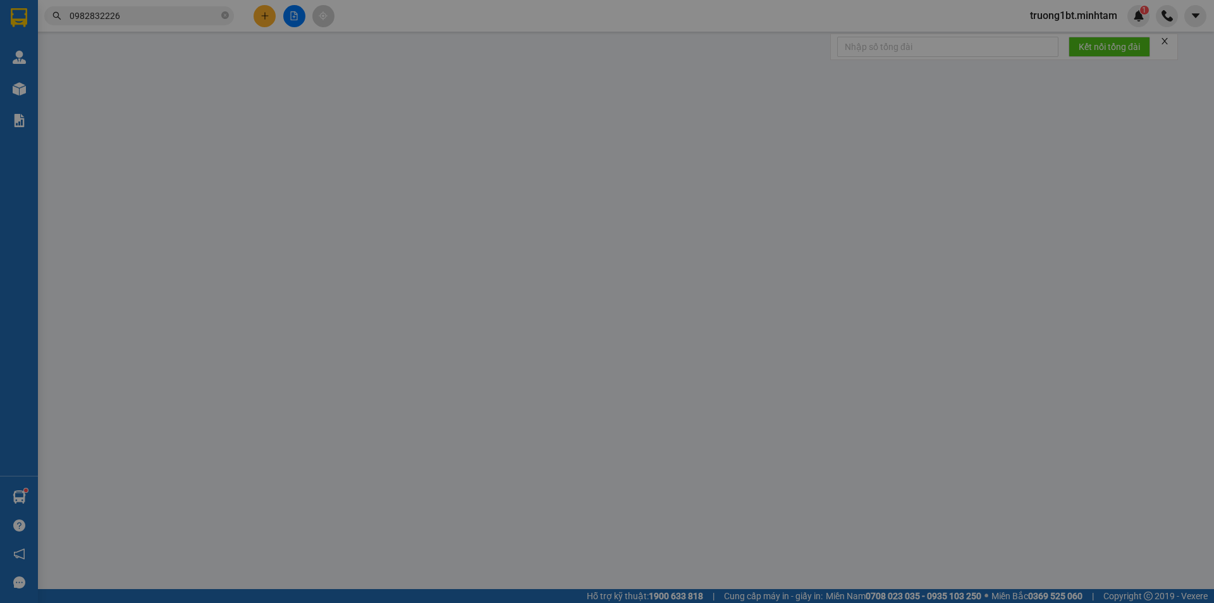
type input "0902725339"
type input "ĐỨC ĐẦY"
type input "0982832226"
type input "THOẠI TRUNG"
type input "25.000"
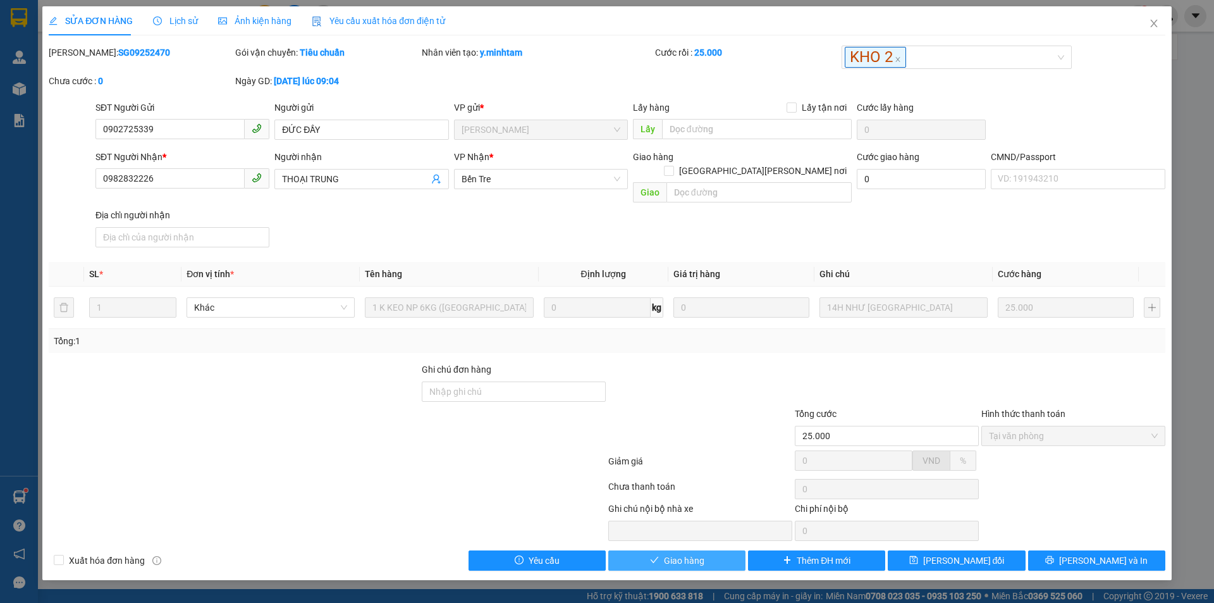
click at [672, 553] on span "Giao hàng" at bounding box center [684, 560] width 40 height 14
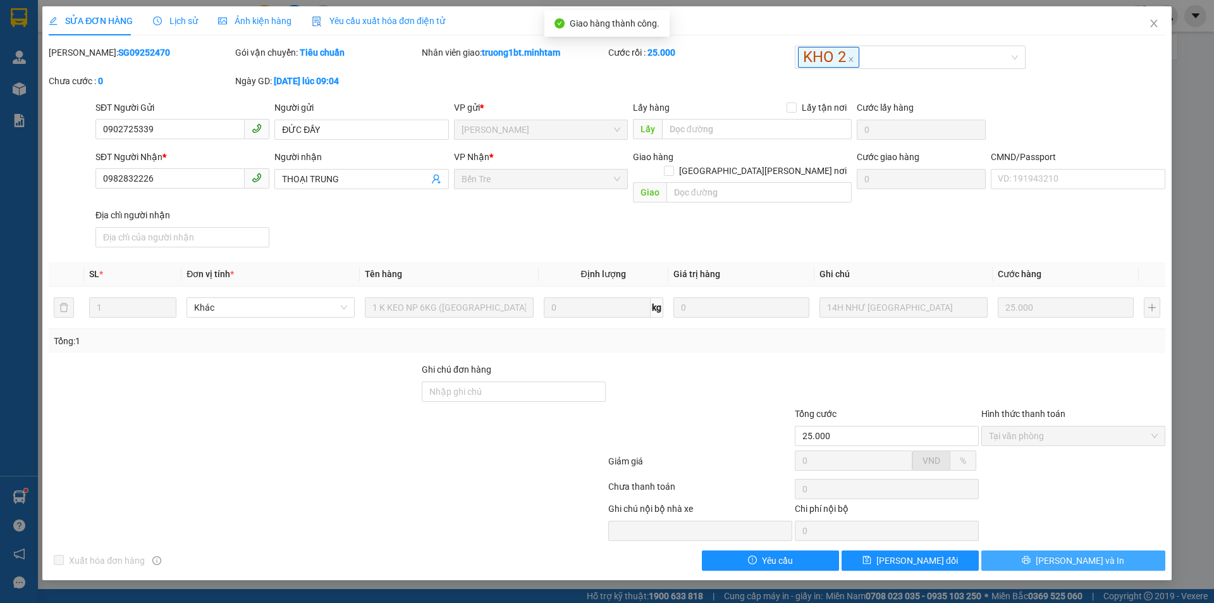
click at [1068, 553] on span "[PERSON_NAME] và In" at bounding box center [1080, 560] width 89 height 14
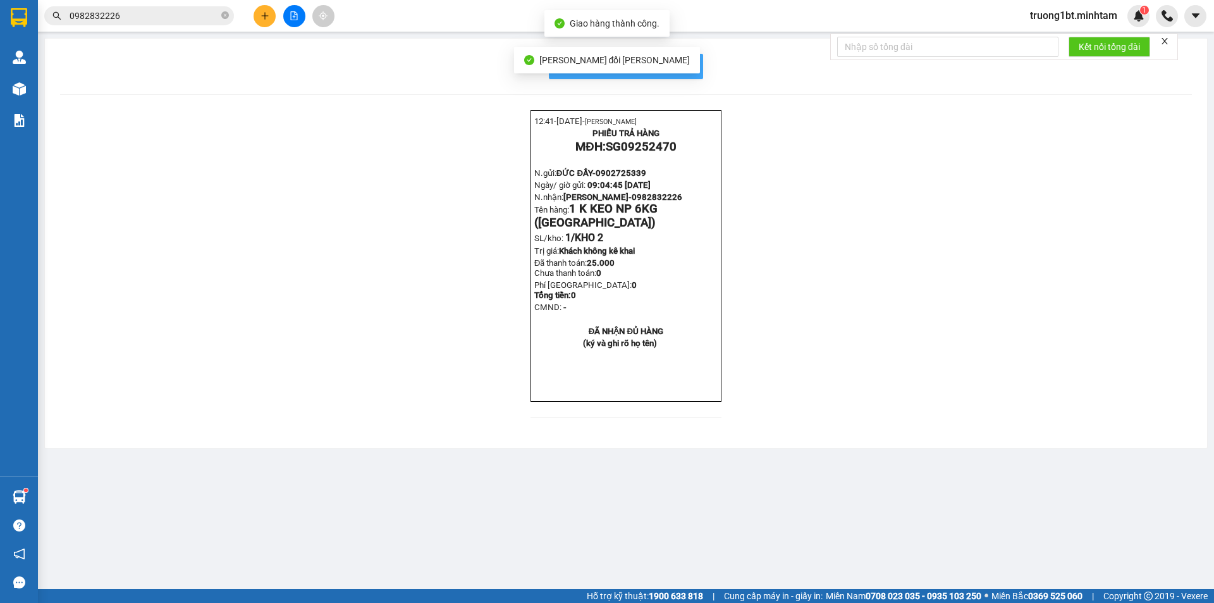
click at [693, 67] on button "In mẫu biên lai tự cấu hình" at bounding box center [626, 66] width 154 height 25
